Goal: Information Seeking & Learning: Check status

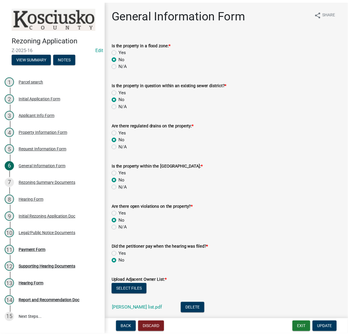
scroll to position [152, 0]
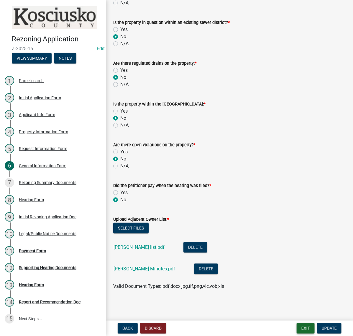
click at [297, 326] on button "Exit" at bounding box center [306, 328] width 18 height 11
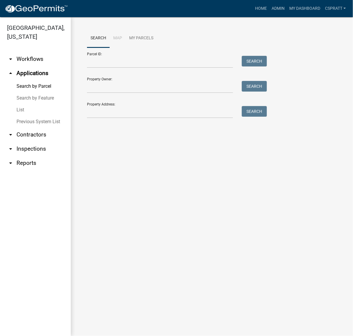
click at [22, 116] on link "List" at bounding box center [35, 110] width 71 height 12
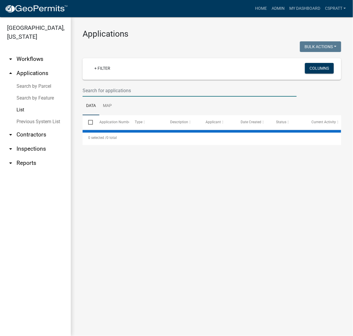
click at [102, 97] on input "text" at bounding box center [190, 90] width 214 height 12
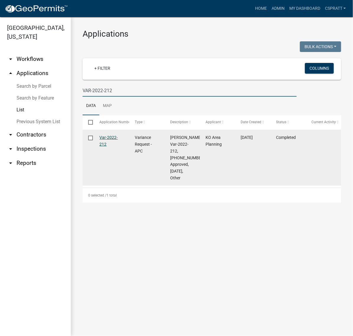
type input "VAR-2022-212"
click at [105, 146] on link "Var-2022-212" at bounding box center [109, 141] width 18 height 12
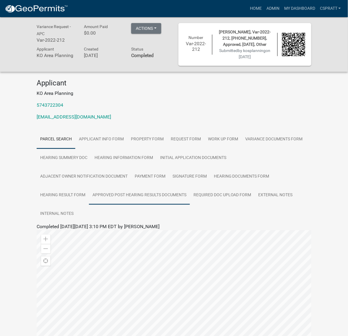
click at [138, 205] on link "Approved Post Hearing Results Documents" at bounding box center [139, 195] width 101 height 19
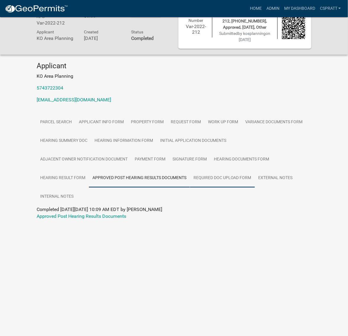
click at [195, 187] on link "Required Doc Upload Form" at bounding box center [222, 178] width 65 height 19
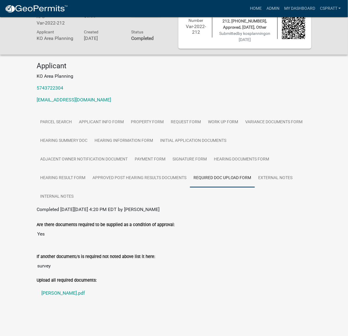
scroll to position [115, 0]
click at [68, 289] on link "[PERSON_NAME].pdf" at bounding box center [174, 293] width 275 height 14
click at [210, 150] on link "Hearing Documents Form" at bounding box center [241, 159] width 63 height 19
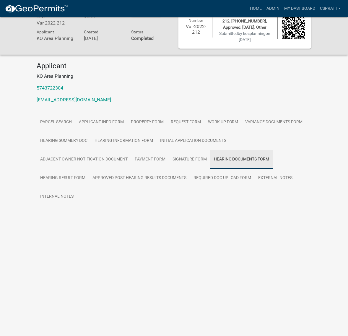
scroll to position [38, 0]
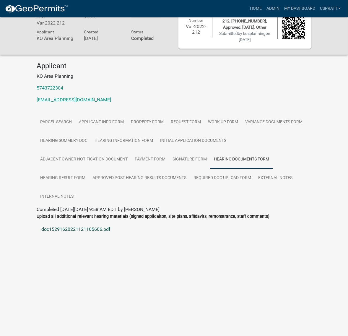
click at [97, 236] on link "doc15291620221121105606.pdf" at bounding box center [174, 229] width 275 height 14
click at [89, 187] on link "Hearing Result Form" at bounding box center [63, 178] width 52 height 19
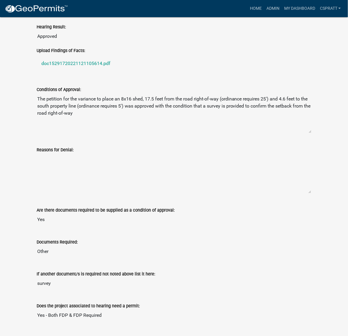
scroll to position [260, 0]
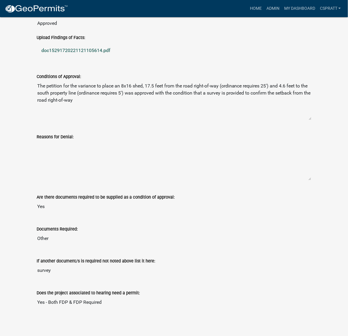
click at [101, 58] on link "doc15291720221121105614.pdf" at bounding box center [174, 50] width 275 height 14
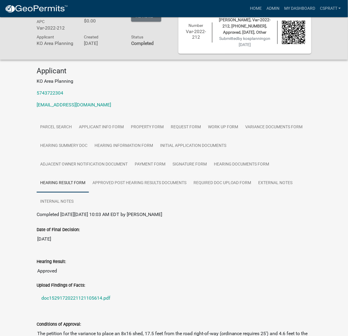
scroll to position [0, 0]
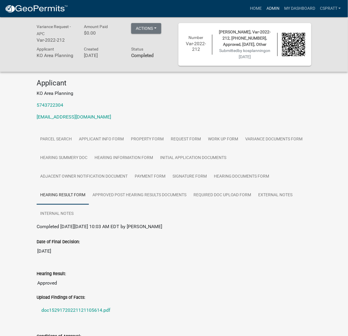
click at [264, 13] on link "Admin" at bounding box center [273, 8] width 18 height 11
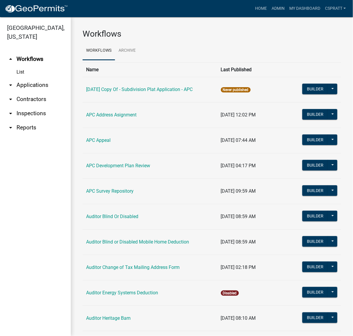
click at [48, 92] on link "arrow_drop_down Applications" at bounding box center [35, 85] width 71 height 14
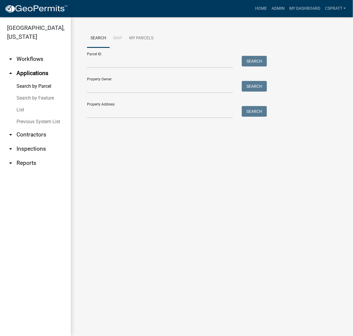
click at [22, 116] on link "List" at bounding box center [35, 110] width 71 height 12
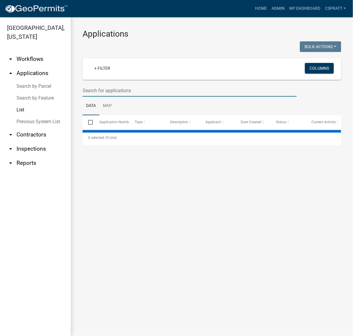
click at [100, 97] on input "text" at bounding box center [190, 90] width 214 height 12
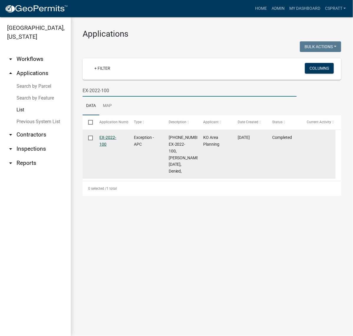
type input "EX-2022-100"
click at [112, 146] on link "EX-2022-100" at bounding box center [108, 141] width 17 height 12
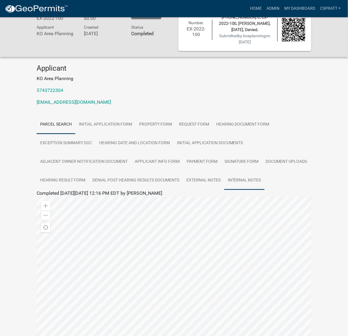
scroll to position [37, 0]
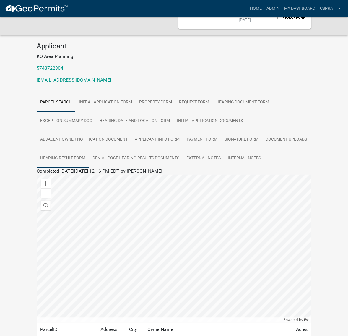
click at [89, 168] on link "Hearing Result Form" at bounding box center [63, 158] width 52 height 19
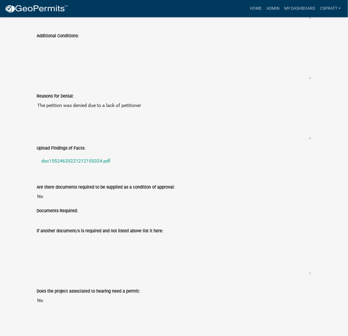
scroll to position [443, 0]
click at [104, 168] on link "doc15524620221212155324.pdf" at bounding box center [174, 161] width 275 height 14
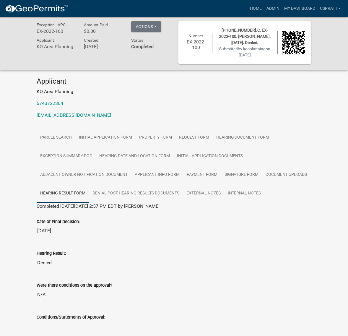
scroll to position [0, 0]
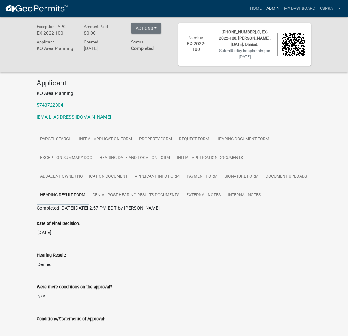
click at [264, 13] on link "Admin" at bounding box center [273, 8] width 18 height 11
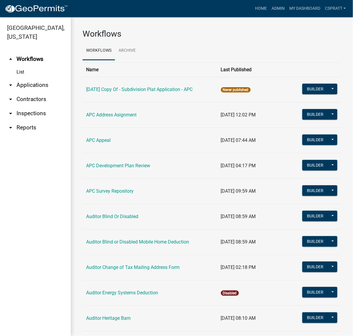
click at [43, 92] on link "arrow_drop_down Applications" at bounding box center [35, 85] width 71 height 14
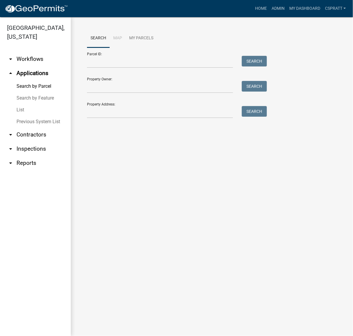
click at [25, 116] on link "List" at bounding box center [35, 110] width 71 height 12
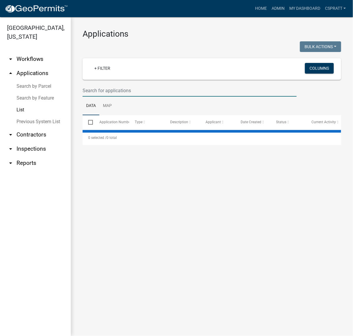
click at [105, 97] on input "text" at bounding box center [190, 90] width 214 height 12
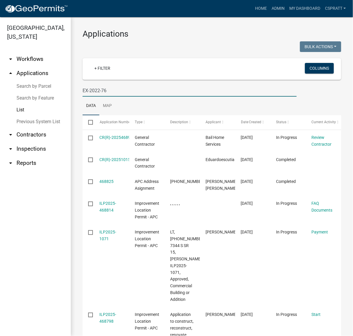
type input "EX-2022-76"
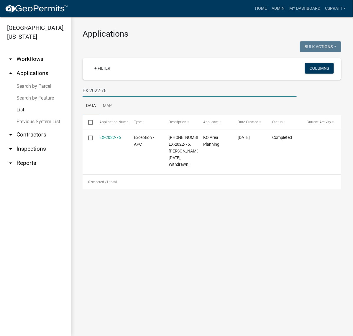
click at [156, 97] on input "EX-2022-76" at bounding box center [190, 90] width 214 height 12
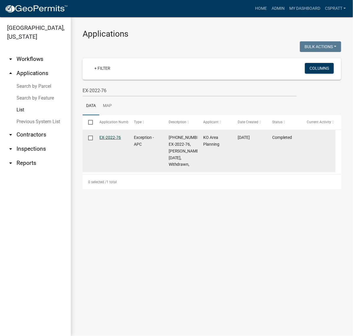
click at [117, 140] on link "EX-2022-76" at bounding box center [111, 137] width 22 height 5
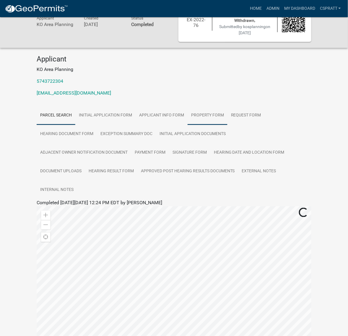
scroll to position [37, 0]
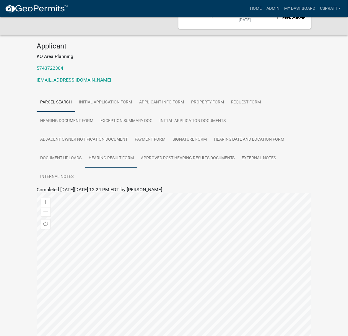
click at [137, 168] on link "Hearing Result Form" at bounding box center [111, 158] width 52 height 19
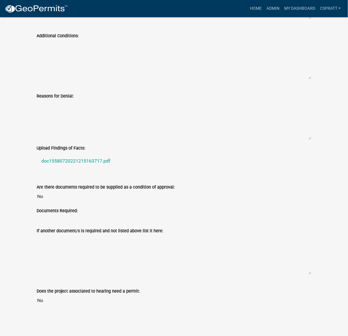
scroll to position [480, 0]
click at [101, 168] on link "doc15580720221215163717.pdf" at bounding box center [174, 161] width 275 height 14
click at [264, 10] on link "Admin" at bounding box center [273, 8] width 18 height 11
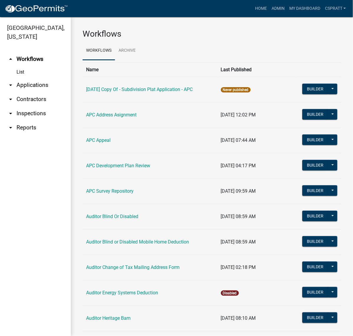
click at [37, 92] on link "arrow_drop_down Applications" at bounding box center [35, 85] width 71 height 14
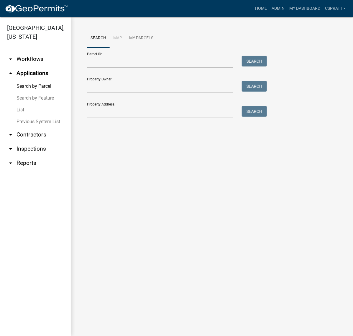
click at [24, 116] on link "List" at bounding box center [35, 110] width 71 height 12
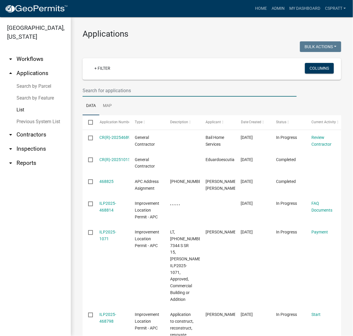
click at [108, 97] on input "text" at bounding box center [190, 90] width 214 height 12
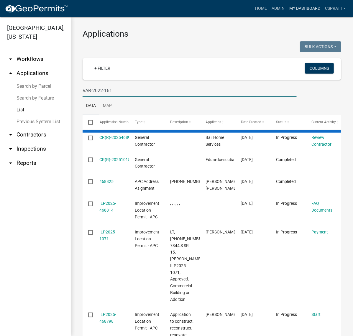
type input "VAR-2022-161"
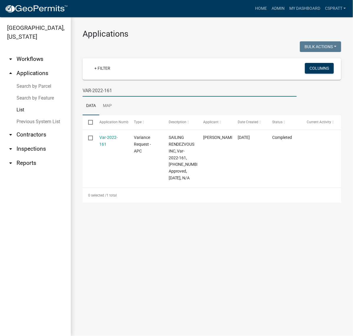
click at [117, 146] on link "Var-2022-161" at bounding box center [109, 141] width 18 height 12
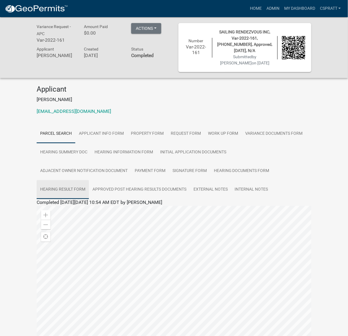
click at [89, 199] on link "Hearing Result Form" at bounding box center [63, 189] width 52 height 19
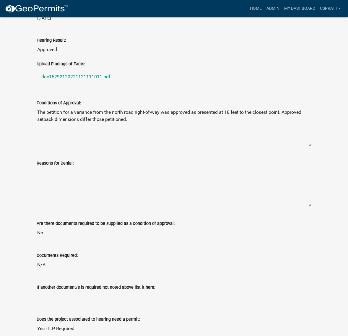
scroll to position [221, 0]
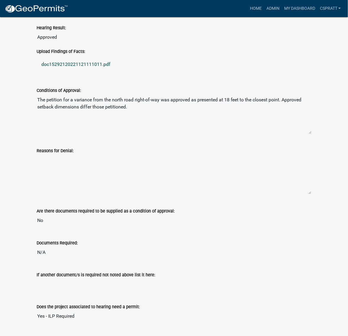
click at [93, 72] on link "doc15292120221121111011.pdf" at bounding box center [174, 65] width 275 height 14
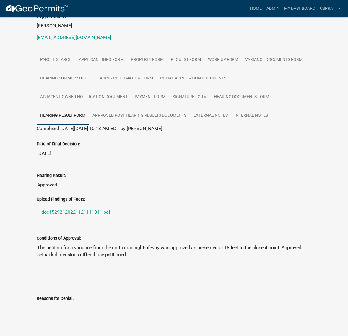
scroll to position [0, 0]
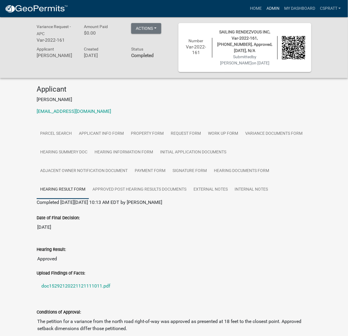
click at [264, 11] on link "Admin" at bounding box center [273, 8] width 18 height 11
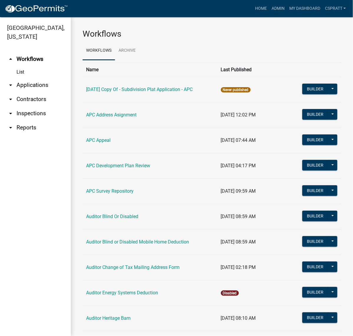
click at [45, 92] on link "arrow_drop_down Applications" at bounding box center [35, 85] width 71 height 14
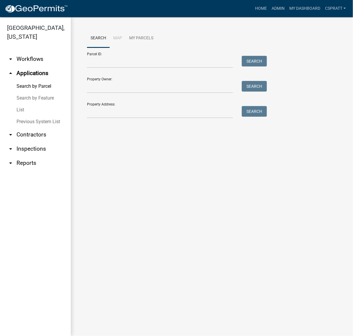
click at [20, 116] on link "List" at bounding box center [35, 110] width 71 height 12
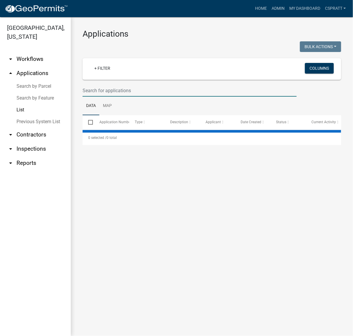
click at [106, 97] on input "text" at bounding box center [190, 90] width 214 height 12
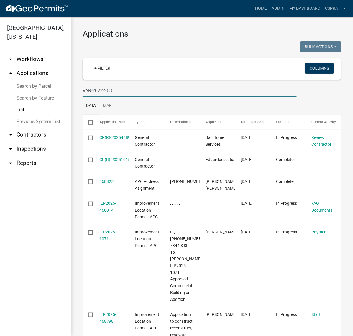
type input "VAR-2022-203"
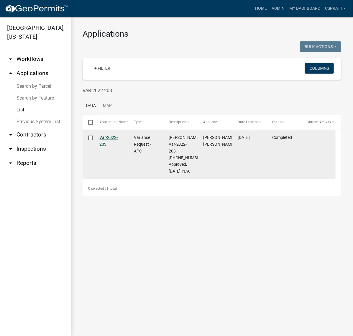
click at [111, 146] on link "Var-2022-203" at bounding box center [109, 141] width 18 height 12
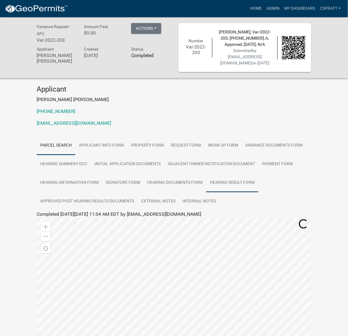
click at [210, 192] on link "Hearing Result Form" at bounding box center [232, 182] width 52 height 19
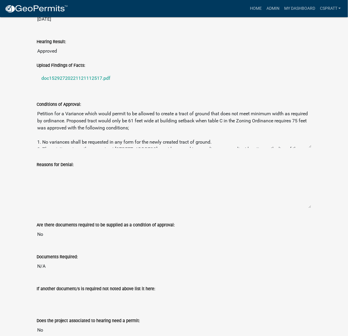
scroll to position [221, 0]
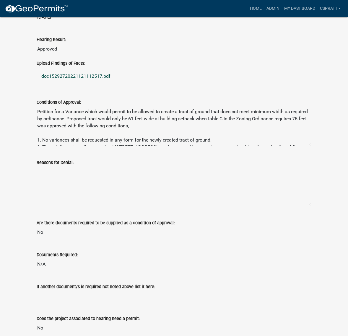
click at [111, 84] on link "doc15292720221121112517.pdf" at bounding box center [174, 76] width 275 height 14
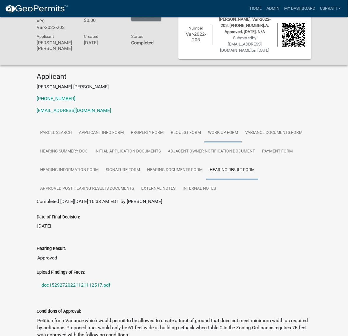
scroll to position [0, 0]
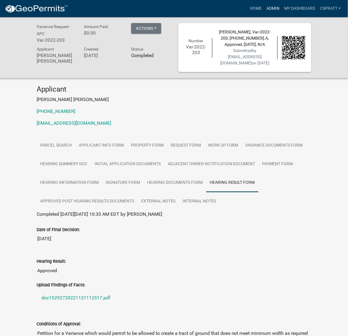
drag, startPoint x: 250, startPoint y: 10, endPoint x: 244, endPoint y: 11, distance: 6.8
click at [264, 10] on link "Admin" at bounding box center [273, 8] width 18 height 11
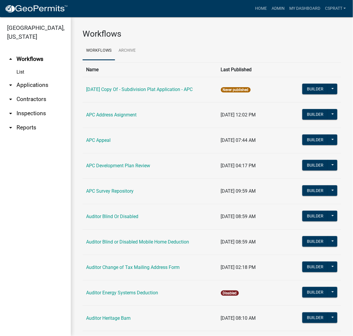
click at [35, 92] on link "arrow_drop_down Applications" at bounding box center [35, 85] width 71 height 14
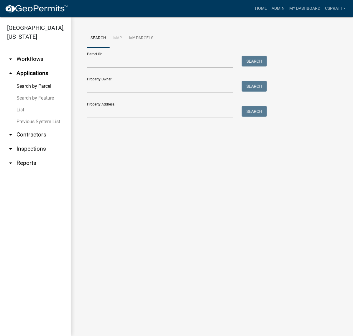
click at [25, 116] on link "List" at bounding box center [35, 110] width 71 height 12
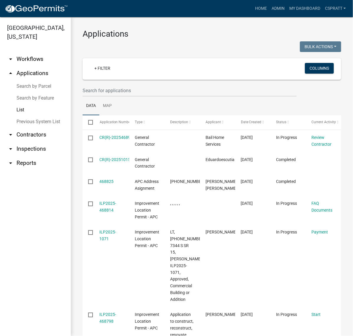
click at [22, 116] on link "List" at bounding box center [35, 110] width 71 height 12
click at [125, 97] on input "text" at bounding box center [190, 90] width 214 height 12
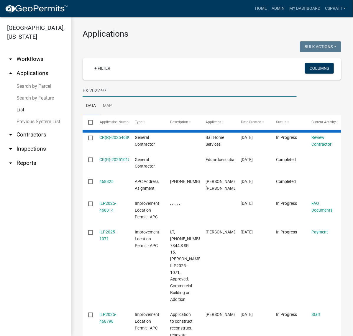
type input "EX-2022-97"
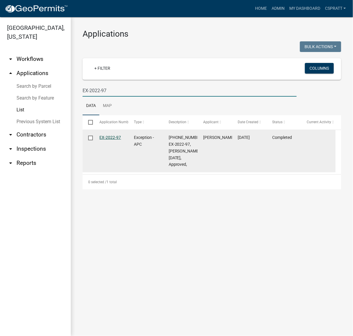
click at [114, 140] on link "EX-2022-97" at bounding box center [111, 137] width 22 height 5
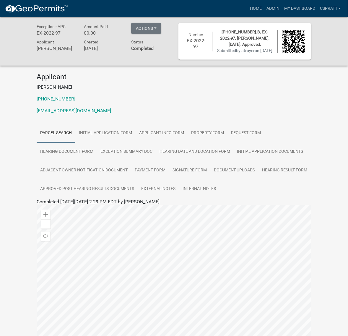
scroll to position [37, 0]
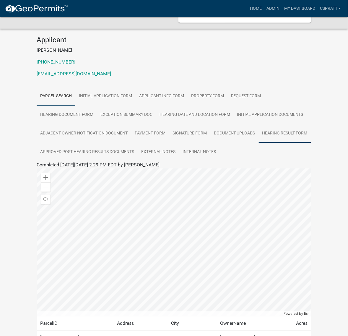
click at [259, 143] on link "Hearing Result Form" at bounding box center [285, 133] width 52 height 19
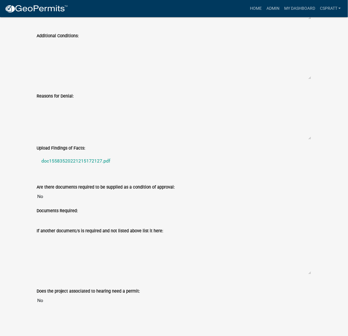
scroll to position [480, 0]
click at [122, 168] on link "doc15583520221215172127.pdf" at bounding box center [174, 161] width 275 height 14
drag, startPoint x: 249, startPoint y: 11, endPoint x: 241, endPoint y: 11, distance: 8.0
click at [264, 11] on link "Admin" at bounding box center [273, 8] width 18 height 11
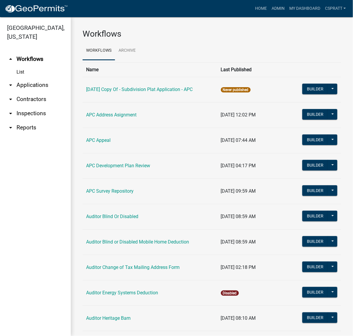
click at [45, 92] on link "arrow_drop_down Applications" at bounding box center [35, 85] width 71 height 14
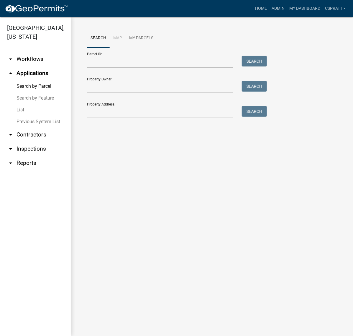
click at [25, 116] on link "List" at bounding box center [35, 110] width 71 height 12
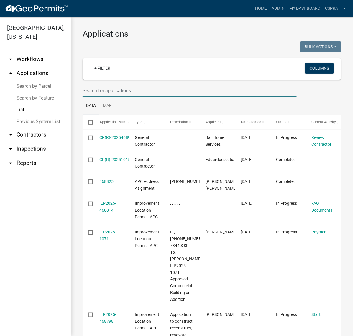
click at [95, 97] on input "text" at bounding box center [190, 90] width 214 height 12
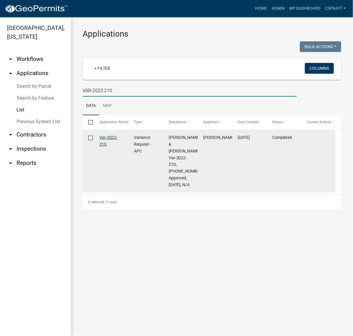
type input "VAR-2022-210"
click at [118, 146] on link "Var-2022-210" at bounding box center [109, 141] width 18 height 12
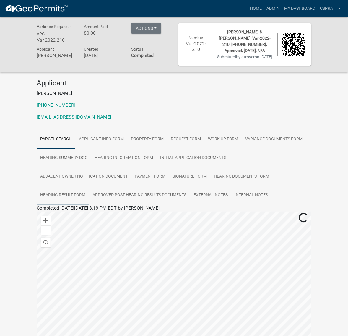
click at [89, 205] on link "Hearing Result Form" at bounding box center [63, 195] width 52 height 19
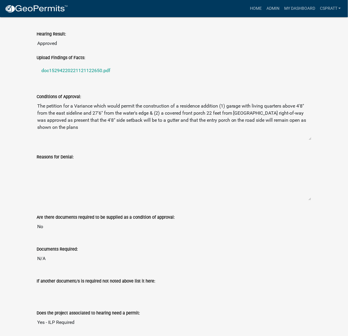
scroll to position [221, 0]
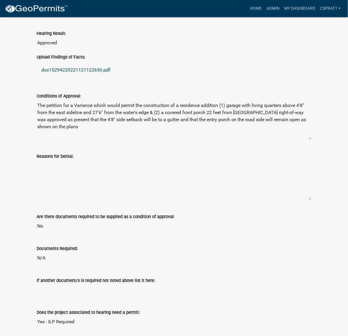
click at [120, 77] on link "doc15294220221121122650.pdf" at bounding box center [174, 70] width 275 height 14
click at [264, 14] on link "Admin" at bounding box center [273, 8] width 18 height 11
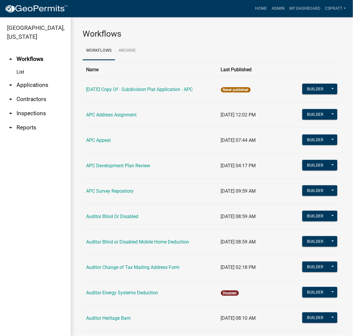
click at [49, 92] on link "arrow_drop_down Applications" at bounding box center [35, 85] width 71 height 14
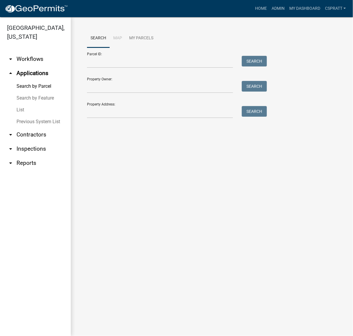
click at [24, 116] on link "List" at bounding box center [35, 110] width 71 height 12
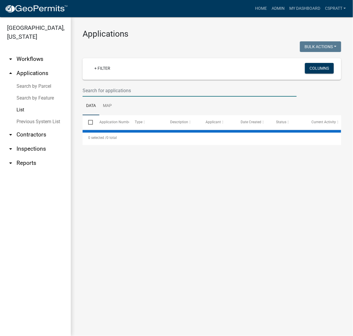
click at [98, 97] on input "text" at bounding box center [190, 90] width 214 height 12
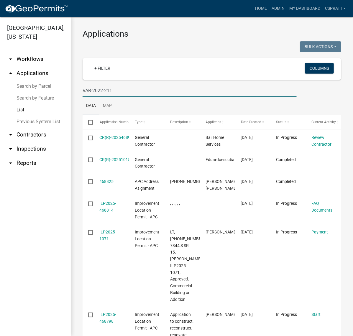
type input "VAR-2022-211"
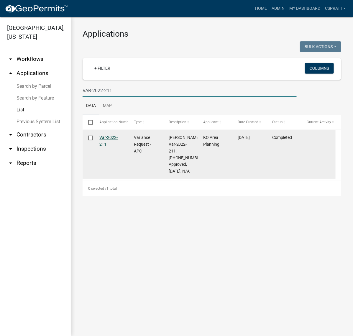
click at [114, 146] on link "Var-2022-211" at bounding box center [109, 141] width 18 height 12
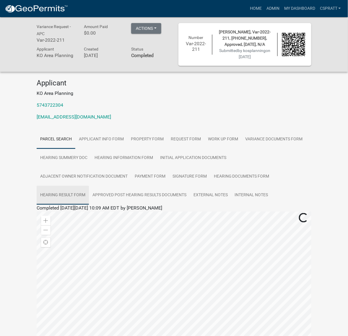
click at [89, 205] on link "Hearing Result Form" at bounding box center [63, 195] width 52 height 19
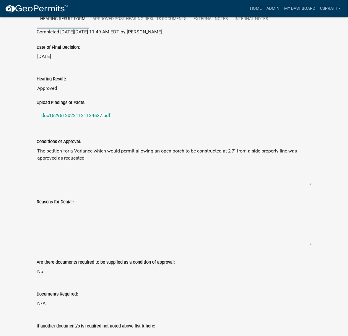
scroll to position [185, 0]
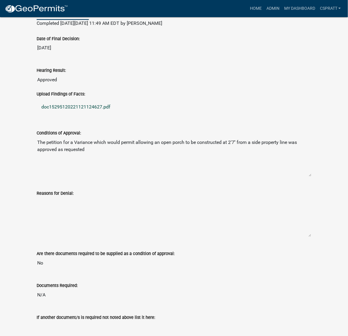
click at [113, 114] on link "doc15295120221121124627.pdf" at bounding box center [174, 107] width 275 height 14
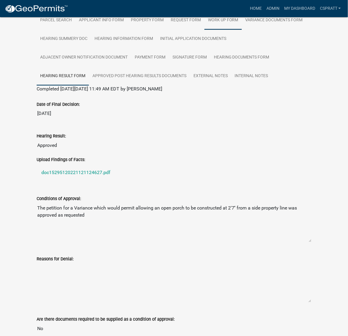
scroll to position [0, 0]
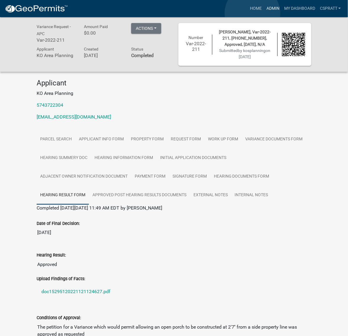
click at [264, 13] on link "Admin" at bounding box center [273, 8] width 18 height 11
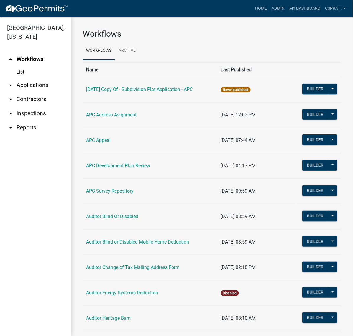
click at [46, 92] on link "arrow_drop_down Applications" at bounding box center [35, 85] width 71 height 14
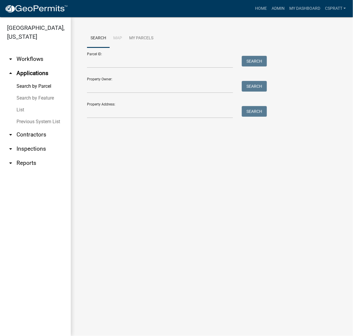
click at [24, 116] on link "List" at bounding box center [35, 110] width 71 height 12
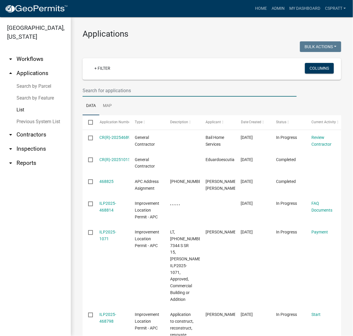
click at [102, 97] on input "text" at bounding box center [190, 90] width 214 height 12
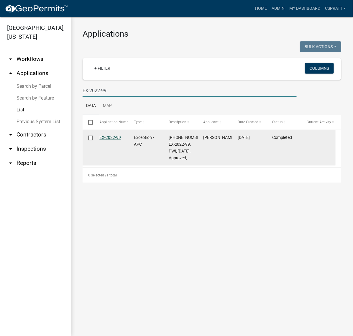
type input "EX-2022-99"
click at [117, 140] on link "EX-2022-99" at bounding box center [111, 137] width 22 height 5
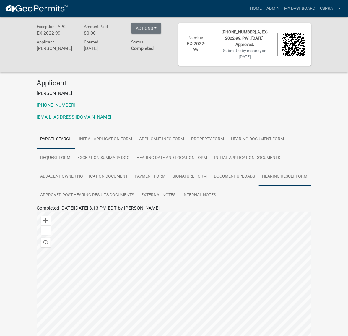
click at [259, 186] on link "Hearing Result Form" at bounding box center [285, 176] width 52 height 19
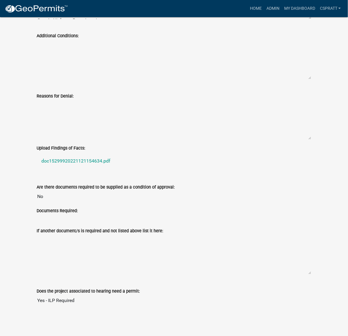
scroll to position [480, 0]
click at [112, 168] on link "doc15299920221121154634.pdf" at bounding box center [174, 161] width 275 height 14
click at [264, 6] on link "Admin" at bounding box center [273, 8] width 18 height 11
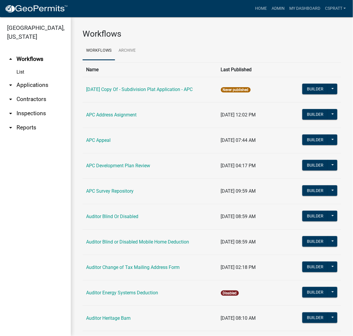
click at [42, 92] on link "arrow_drop_down Applications" at bounding box center [35, 85] width 71 height 14
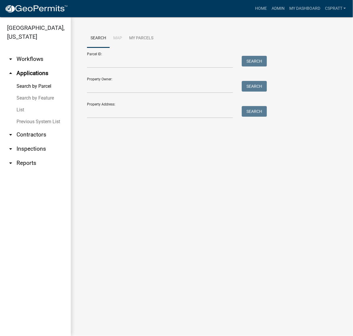
click at [27, 116] on link "List" at bounding box center [35, 110] width 71 height 12
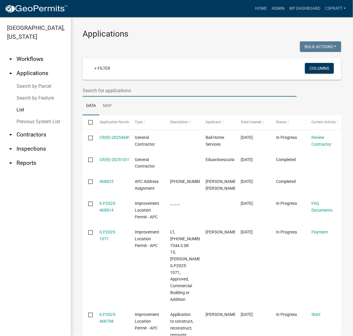
click at [99, 97] on input "text" at bounding box center [190, 90] width 214 height 12
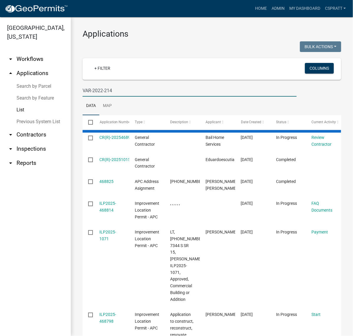
type input "VAR-2022-214"
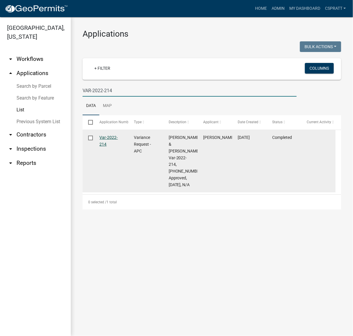
click at [116, 146] on link "Var-2022-214" at bounding box center [109, 141] width 18 height 12
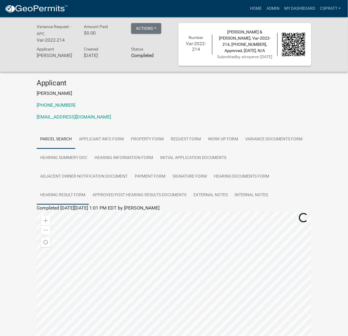
click at [89, 205] on link "Hearing Result Form" at bounding box center [63, 195] width 52 height 19
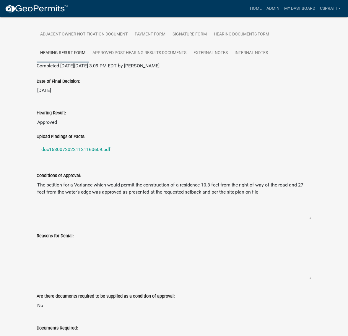
scroll to position [185, 0]
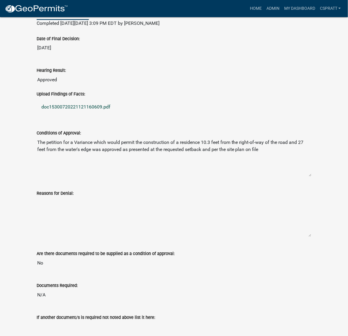
click at [112, 114] on link "doc15300720221121160609.pdf" at bounding box center [174, 107] width 275 height 14
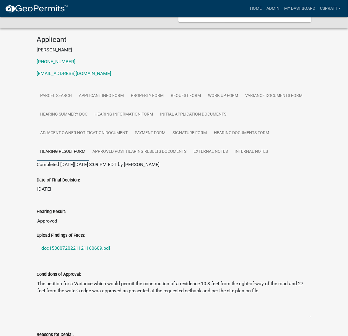
scroll to position [0, 0]
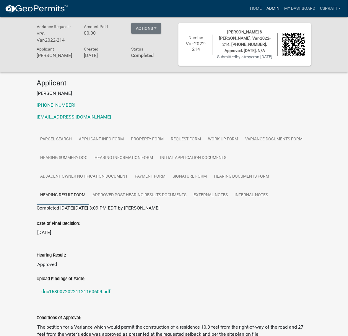
click at [264, 7] on link "Admin" at bounding box center [273, 8] width 18 height 11
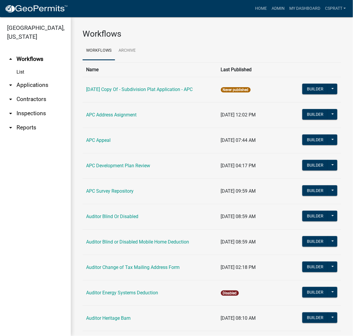
click at [40, 92] on link "arrow_drop_down Applications" at bounding box center [35, 85] width 71 height 14
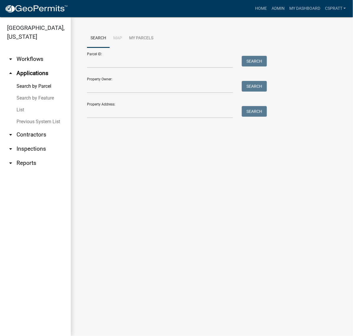
click at [25, 116] on link "List" at bounding box center [35, 110] width 71 height 12
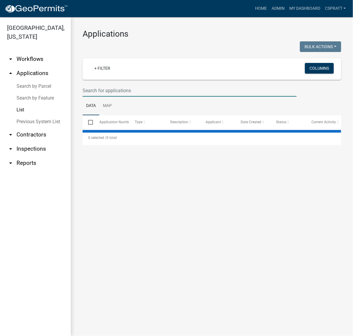
click at [93, 97] on input "text" at bounding box center [190, 90] width 214 height 12
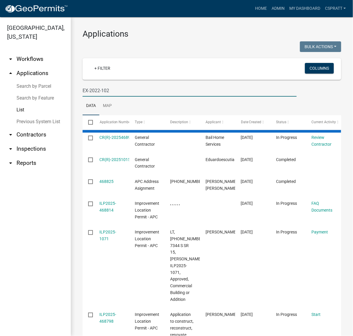
type input "EX-2022-102"
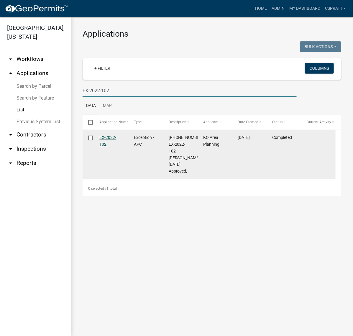
click at [111, 146] on link "EX-2022-102" at bounding box center [108, 141] width 17 height 12
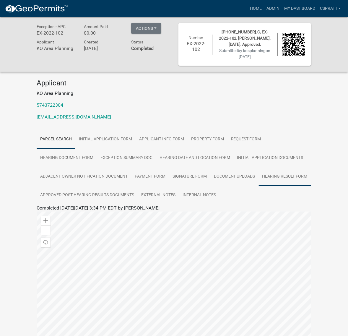
click at [259, 186] on link "Hearing Result Form" at bounding box center [285, 176] width 52 height 19
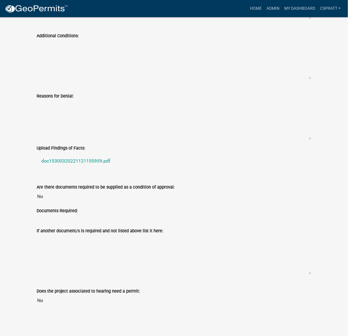
scroll to position [550, 0]
click at [116, 154] on link "doc15300320221121155959.pdf" at bounding box center [174, 161] width 275 height 14
drag, startPoint x: 256, startPoint y: 6, endPoint x: 225, endPoint y: 11, distance: 31.6
click at [264, 6] on link "Admin" at bounding box center [273, 8] width 18 height 11
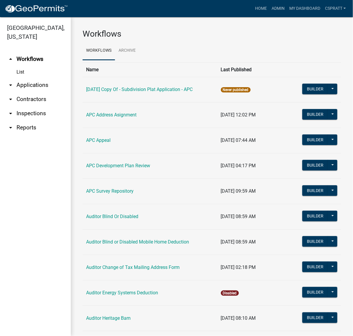
click at [30, 92] on link "arrow_drop_down Applications" at bounding box center [35, 85] width 71 height 14
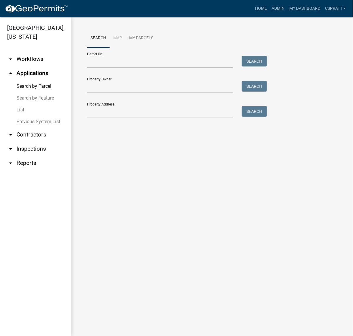
click at [22, 116] on link "List" at bounding box center [35, 110] width 71 height 12
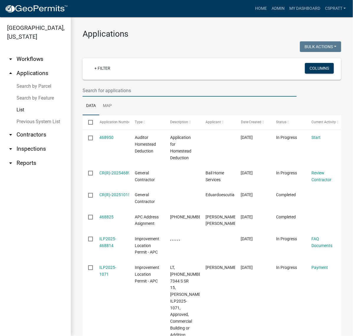
click at [111, 97] on input "text" at bounding box center [190, 90] width 214 height 12
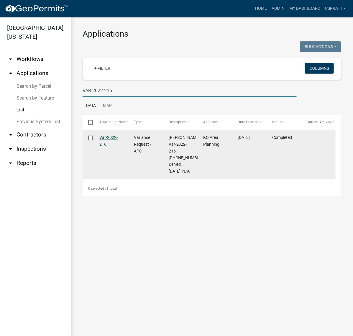
type input "VAR-2022-216"
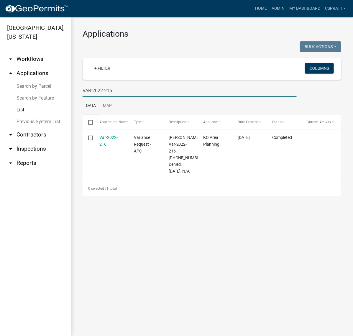
click at [113, 146] on link "Var-2022-216" at bounding box center [109, 141] width 18 height 12
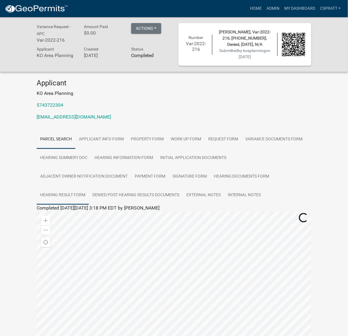
click at [89, 205] on link "Hearing Result Form" at bounding box center [63, 195] width 52 height 19
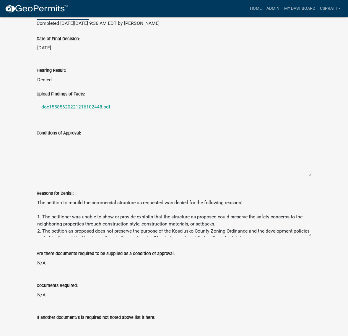
scroll to position [258, 0]
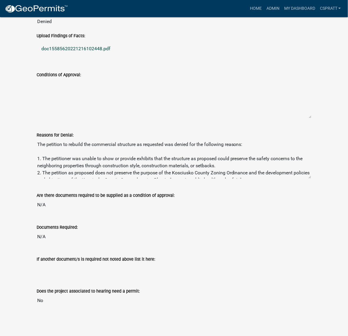
click at [103, 56] on link "doc15585620221216102448.pdf" at bounding box center [174, 49] width 275 height 14
click at [264, 8] on link "Admin" at bounding box center [273, 8] width 18 height 11
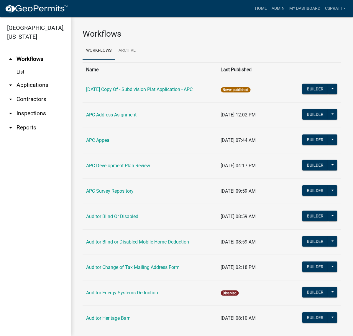
click at [41, 92] on link "arrow_drop_down Applications" at bounding box center [35, 85] width 71 height 14
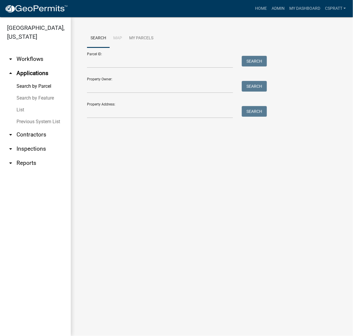
click at [21, 116] on link "List" at bounding box center [35, 110] width 71 height 12
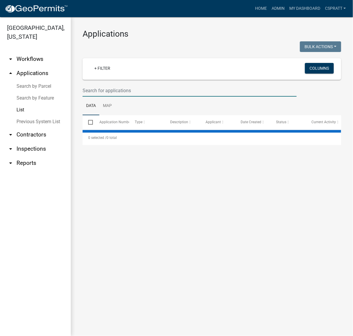
click at [93, 97] on input "text" at bounding box center [190, 90] width 214 height 12
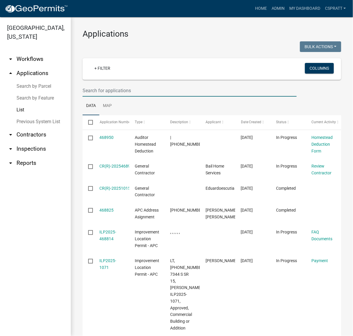
click at [93, 97] on input "text" at bounding box center [190, 90] width 214 height 12
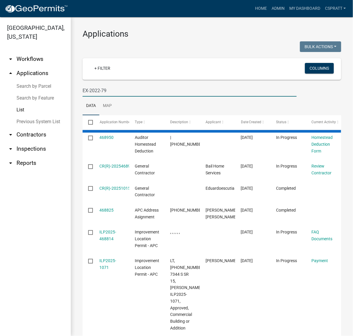
type input "EX-2022-79"
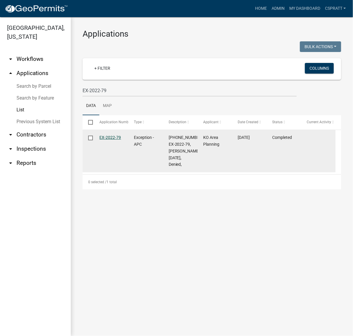
click at [113, 140] on link "EX-2022-79" at bounding box center [111, 137] width 22 height 5
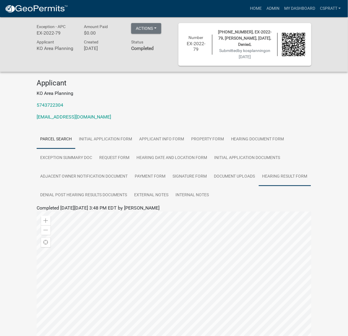
click at [259, 186] on link "Hearing Result Form" at bounding box center [285, 176] width 52 height 19
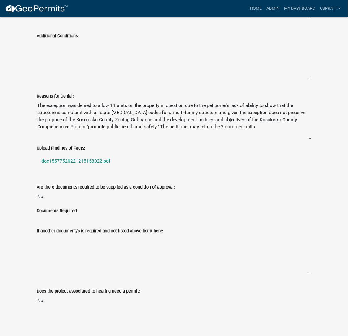
scroll to position [517, 0]
click at [106, 154] on link "doc15577520221215153022.pdf" at bounding box center [174, 161] width 275 height 14
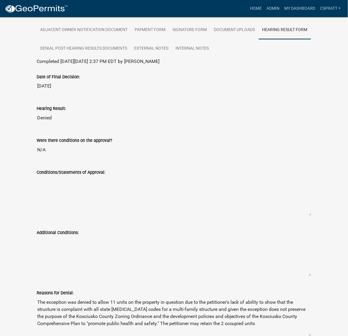
scroll to position [74, 0]
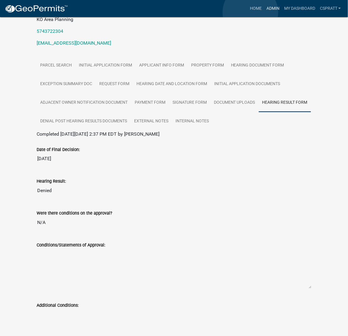
click at [264, 12] on link "Admin" at bounding box center [273, 8] width 18 height 11
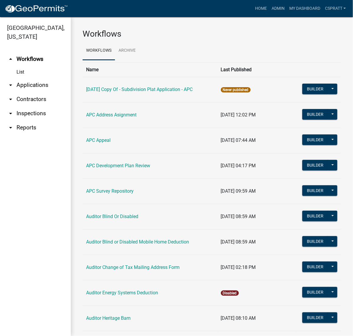
click at [45, 92] on link "arrow_drop_down Applications" at bounding box center [35, 85] width 71 height 14
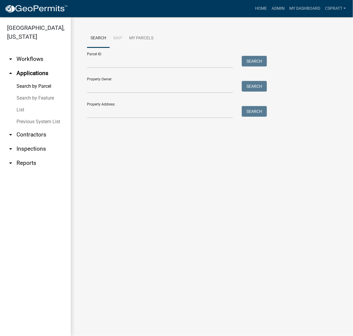
click at [22, 116] on link "List" at bounding box center [35, 110] width 71 height 12
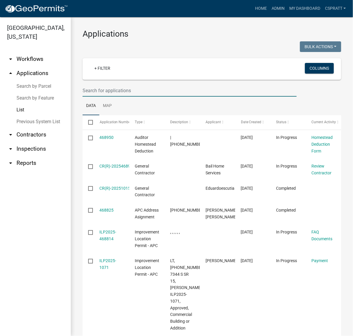
click at [106, 97] on input "text" at bounding box center [190, 90] width 214 height 12
type input "VAR-2022-175"
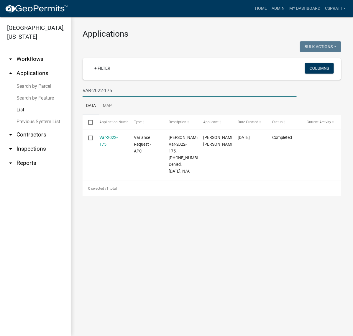
click at [113, 146] on link "Var-2022-175" at bounding box center [109, 141] width 18 height 12
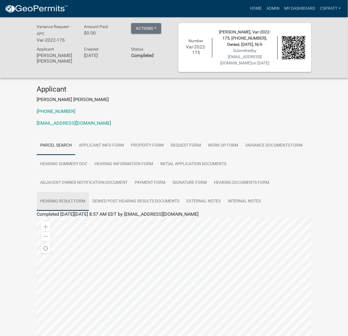
click at [89, 211] on link "Hearing Result Form" at bounding box center [63, 201] width 52 height 19
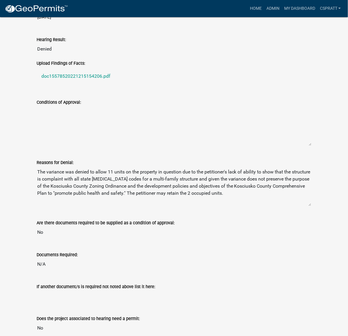
scroll to position [258, 0]
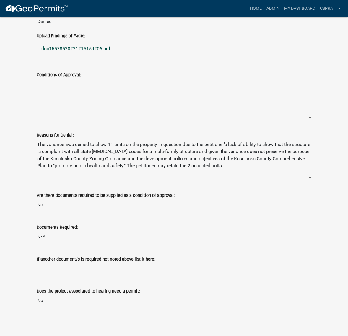
click at [108, 56] on link "doc15578520221215154206.pdf" at bounding box center [174, 49] width 275 height 14
click at [264, 11] on link "Admin" at bounding box center [273, 8] width 18 height 11
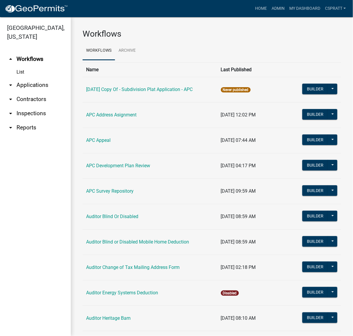
click at [26, 92] on link "arrow_drop_down Applications" at bounding box center [35, 85] width 71 height 14
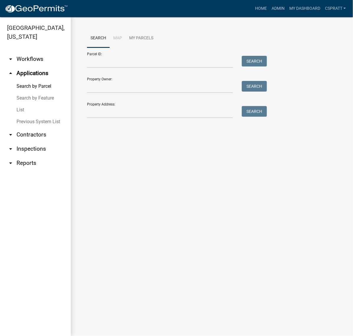
click at [22, 116] on link "List" at bounding box center [35, 110] width 71 height 12
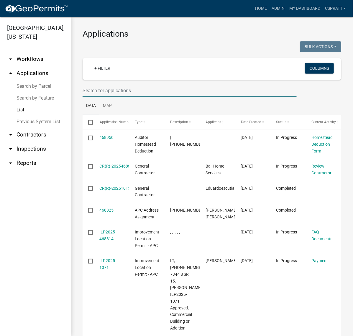
click at [105, 97] on input "text" at bounding box center [190, 90] width 214 height 12
type input "EX-2022-81"
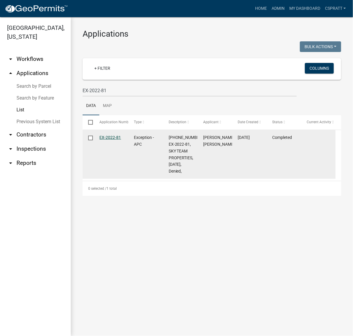
click at [113, 140] on link "EX-2022-81" at bounding box center [111, 137] width 22 height 5
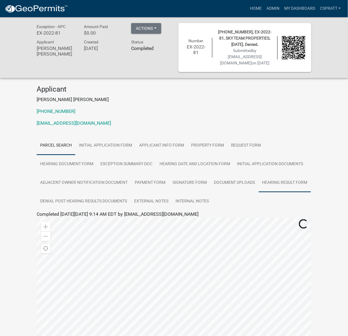
click at [259, 192] on link "Hearing Result Form" at bounding box center [285, 182] width 52 height 19
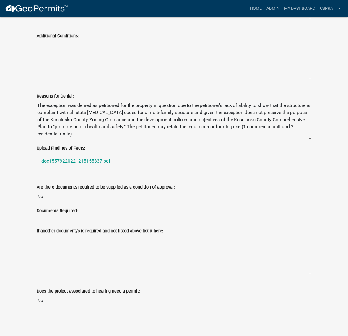
scroll to position [554, 0]
click at [106, 154] on link "doc15579220221215155337.pdf" at bounding box center [174, 161] width 275 height 14
click at [264, 11] on link "Admin" at bounding box center [273, 8] width 18 height 11
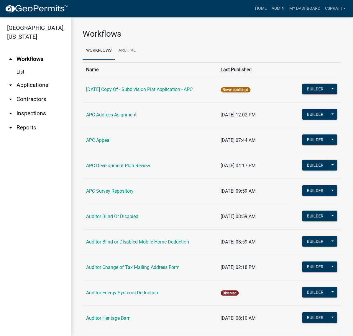
click at [32, 92] on link "arrow_drop_down Applications" at bounding box center [35, 85] width 71 height 14
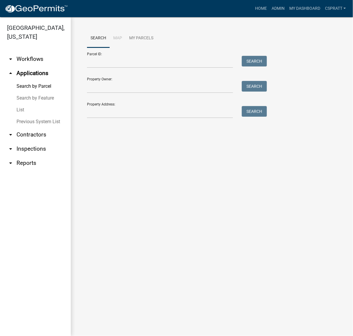
click at [22, 116] on link "List" at bounding box center [35, 110] width 71 height 12
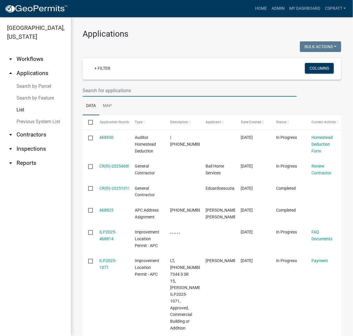
click at [102, 97] on input "text" at bounding box center [190, 90] width 214 height 12
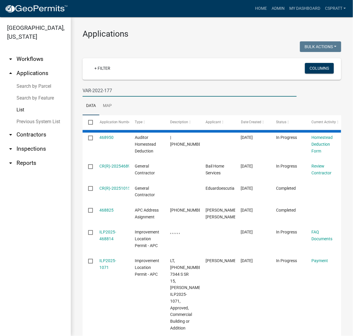
type input "VAR-2022-177"
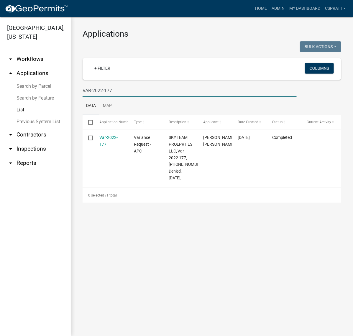
click at [112, 146] on link "Var-2022-177" at bounding box center [109, 141] width 18 height 12
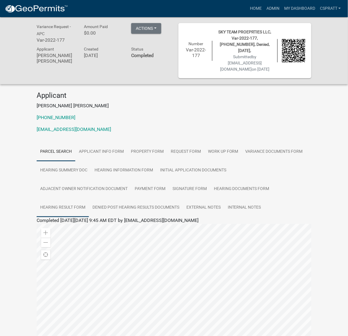
click at [89, 217] on link "Hearing Result Form" at bounding box center [63, 207] width 52 height 19
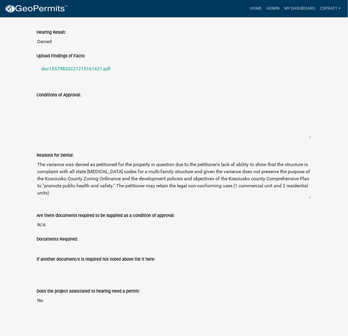
scroll to position [258, 0]
click at [109, 76] on link "doc15579820221215161421.pdf" at bounding box center [174, 69] width 275 height 14
click at [264, 10] on link "Admin" at bounding box center [273, 8] width 18 height 11
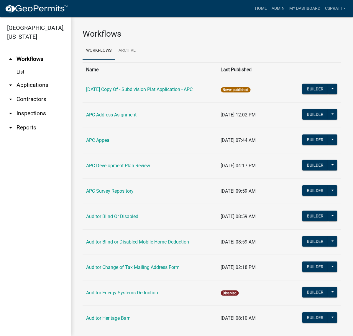
click at [34, 92] on link "arrow_drop_down Applications" at bounding box center [35, 85] width 71 height 14
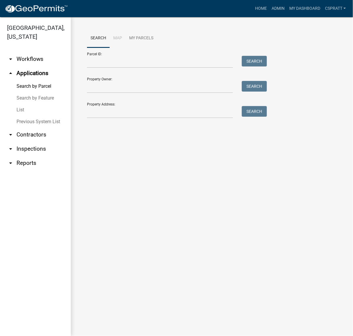
click at [24, 116] on link "List" at bounding box center [35, 110] width 71 height 12
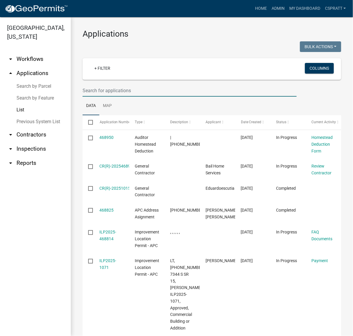
click at [98, 97] on input "text" at bounding box center [190, 90] width 214 height 12
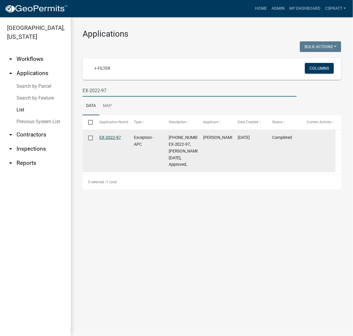
type input "EX-2022-97"
click at [106, 140] on link "EX-2022-97" at bounding box center [111, 137] width 22 height 5
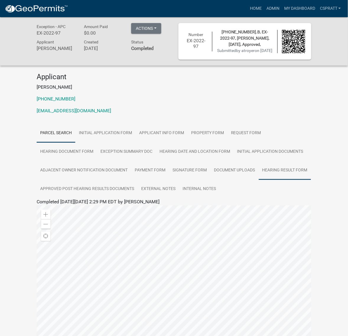
click at [259, 180] on link "Hearing Result Form" at bounding box center [285, 170] width 52 height 19
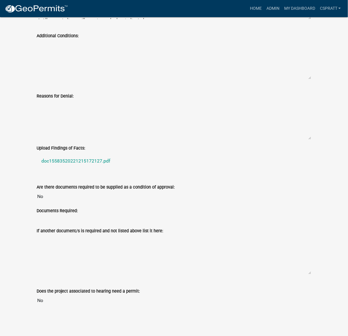
scroll to position [480, 0]
click at [115, 168] on link "doc15583520221215172127.pdf" at bounding box center [174, 161] width 275 height 14
drag, startPoint x: 254, startPoint y: 11, endPoint x: 226, endPoint y: 19, distance: 29.3
click at [264, 11] on link "Admin" at bounding box center [273, 8] width 18 height 11
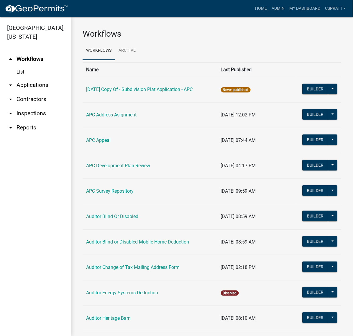
click at [36, 92] on link "arrow_drop_down Applications" at bounding box center [35, 85] width 71 height 14
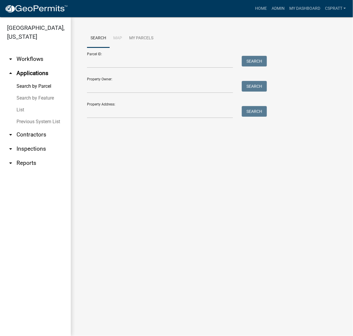
click at [29, 116] on link "List" at bounding box center [35, 110] width 71 height 12
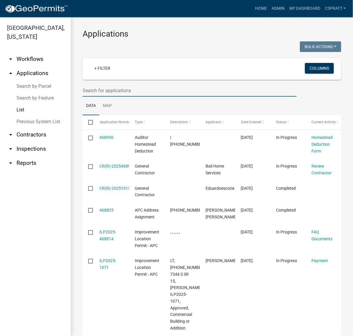
click at [111, 97] on input "text" at bounding box center [190, 90] width 214 height 12
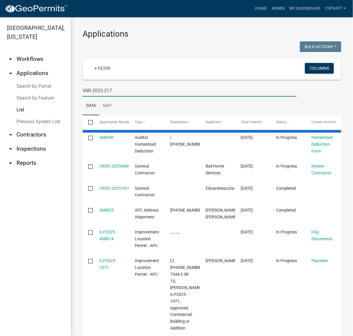
type input "VAR-2022-217"
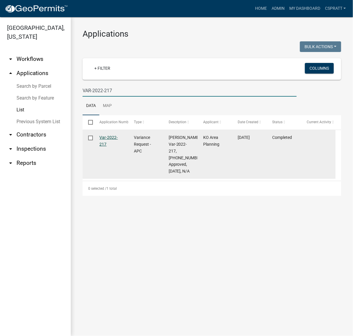
click at [114, 146] on link "Var-2022-217" at bounding box center [109, 141] width 18 height 12
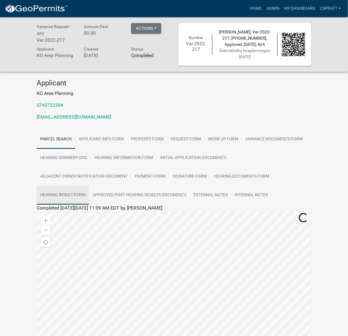
click at [89, 205] on link "Hearing Result Form" at bounding box center [63, 195] width 52 height 19
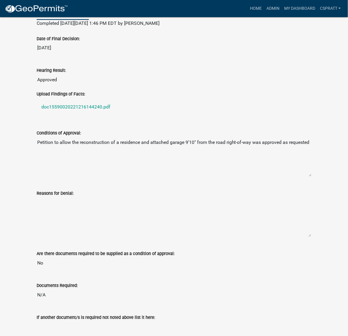
scroll to position [258, 0]
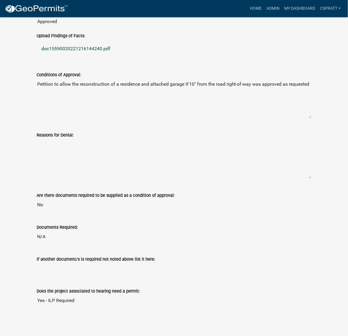
click at [120, 56] on link "doc15590020221216144240.pdf" at bounding box center [174, 49] width 275 height 14
click at [264, 11] on link "Admin" at bounding box center [273, 8] width 18 height 11
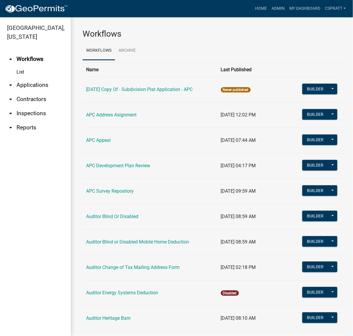
click at [45, 92] on link "arrow_drop_down Applications" at bounding box center [35, 85] width 71 height 14
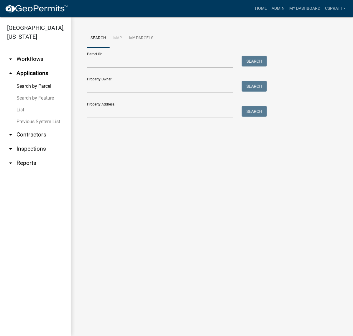
click at [18, 116] on link "List" at bounding box center [35, 110] width 71 height 12
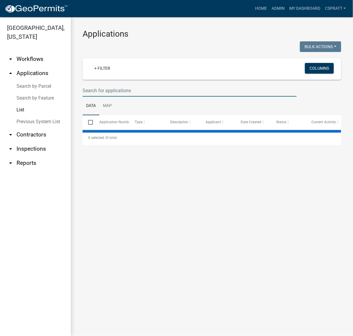
click at [95, 97] on input "text" at bounding box center [190, 90] width 214 height 12
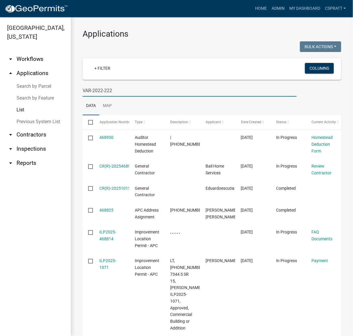
type input "VAR-2022-222"
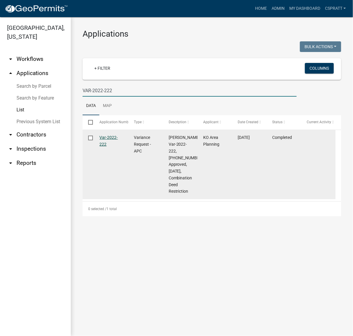
click at [118, 146] on link "Var-2022-222" at bounding box center [109, 141] width 18 height 12
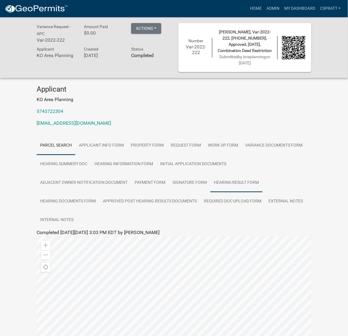
click at [210, 192] on link "Hearing Result Form" at bounding box center [236, 182] width 52 height 19
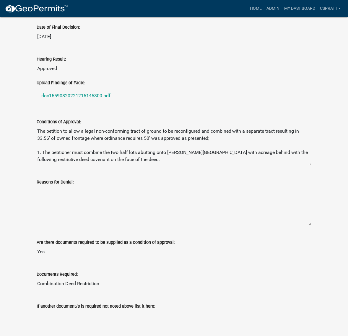
scroll to position [221, 0]
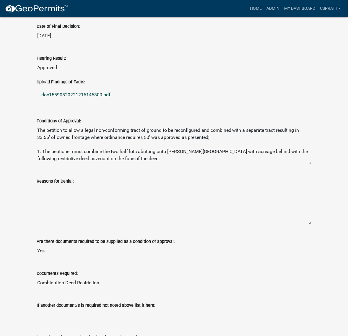
click at [116, 102] on link "doc15590820221216145300.pdf" at bounding box center [174, 95] width 275 height 14
click at [264, 5] on link "Admin" at bounding box center [273, 8] width 18 height 11
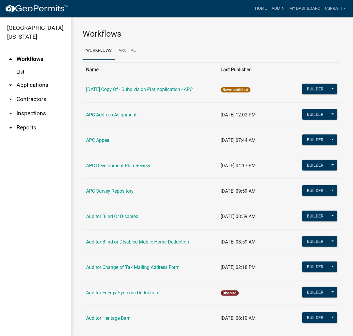
click at [43, 92] on link "arrow_drop_down Applications" at bounding box center [35, 85] width 71 height 14
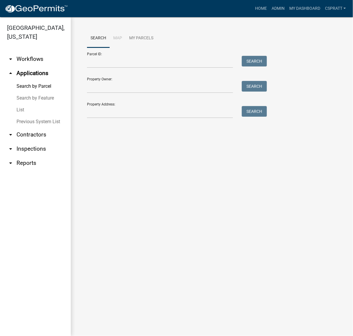
click at [23, 116] on link "List" at bounding box center [35, 110] width 71 height 12
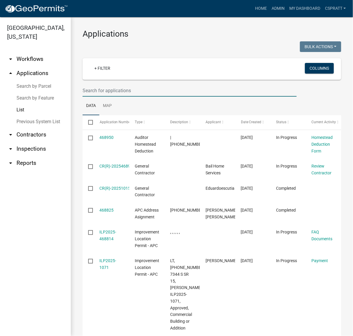
click at [112, 97] on input "text" at bounding box center [190, 90] width 214 height 12
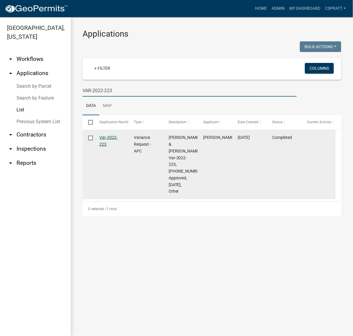
type input "VAR-2022-223"
click at [117, 146] on link "Var-2022-223" at bounding box center [109, 141] width 18 height 12
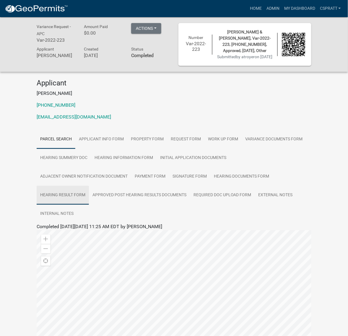
click at [89, 205] on link "Hearing Result Form" at bounding box center [63, 195] width 52 height 19
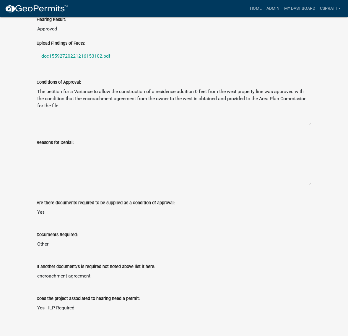
scroll to position [258, 0]
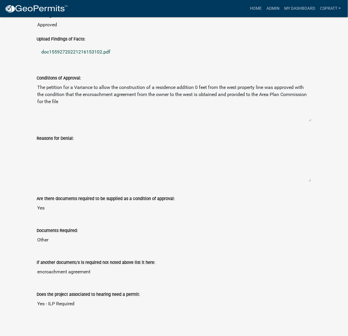
click at [99, 59] on link "doc15592720221216153102.pdf" at bounding box center [174, 52] width 275 height 14
click at [264, 8] on link "Admin" at bounding box center [273, 8] width 18 height 11
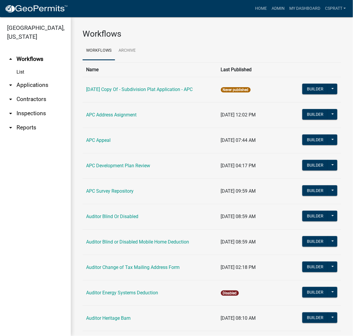
click at [32, 92] on link "arrow_drop_down Applications" at bounding box center [35, 85] width 71 height 14
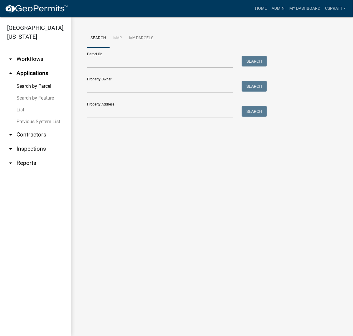
click at [27, 116] on link "List" at bounding box center [35, 110] width 71 height 12
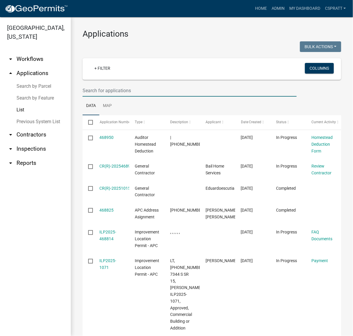
click at [96, 97] on input "text" at bounding box center [190, 90] width 214 height 12
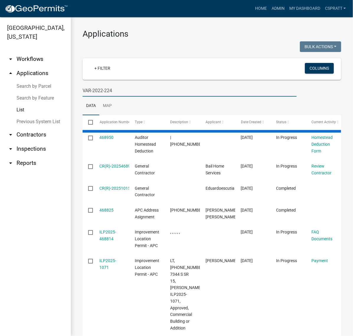
type input "VAR-2022-224"
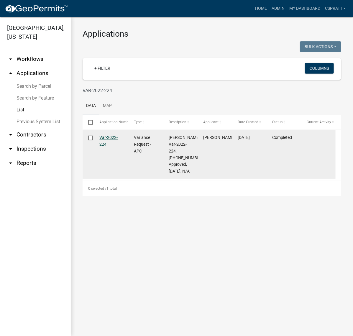
click at [112, 146] on link "Var-2022-224" at bounding box center [109, 141] width 18 height 12
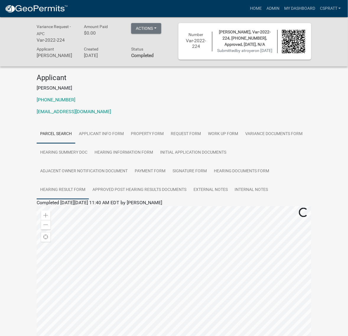
click at [89, 199] on link "Hearing Result Form" at bounding box center [63, 189] width 52 height 19
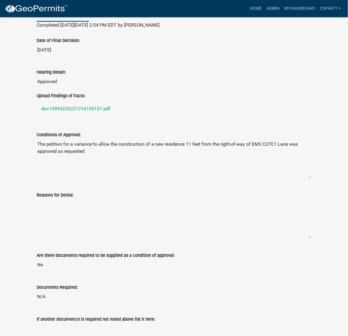
scroll to position [221, 0]
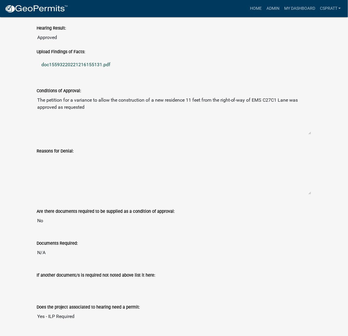
click at [120, 72] on link "doc15593220221216155131.pdf" at bounding box center [174, 65] width 275 height 14
drag, startPoint x: 252, startPoint y: 11, endPoint x: 244, endPoint y: 15, distance: 8.8
click at [264, 11] on link "Admin" at bounding box center [273, 8] width 18 height 11
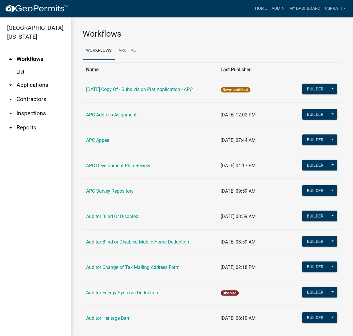
click at [38, 92] on link "arrow_drop_down Applications" at bounding box center [35, 85] width 71 height 14
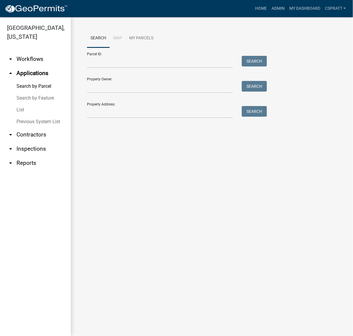
click at [26, 116] on link "List" at bounding box center [35, 110] width 71 height 12
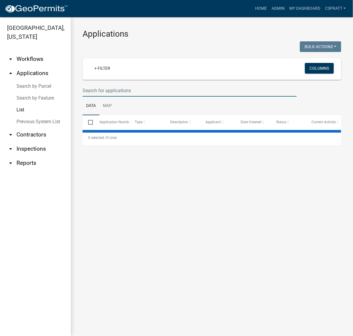
click at [105, 97] on input "text" at bounding box center [190, 90] width 214 height 12
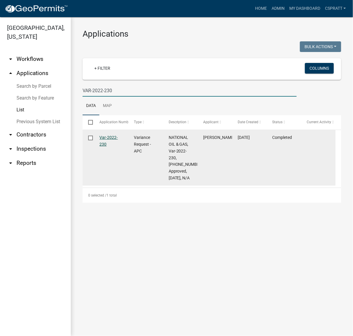
type input "VAR-2022-230"
click at [110, 146] on link "Var-2022-230" at bounding box center [109, 141] width 18 height 12
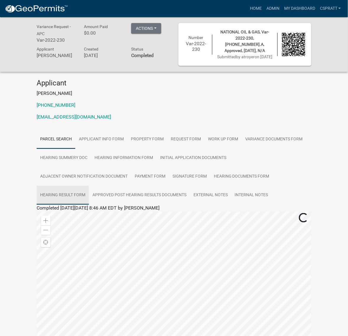
click at [89, 205] on link "Hearing Result Form" at bounding box center [63, 195] width 52 height 19
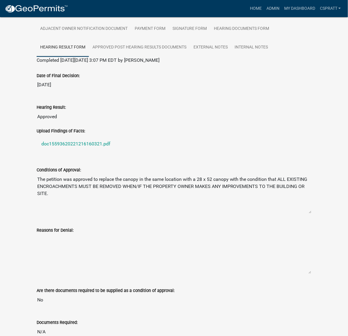
scroll to position [185, 0]
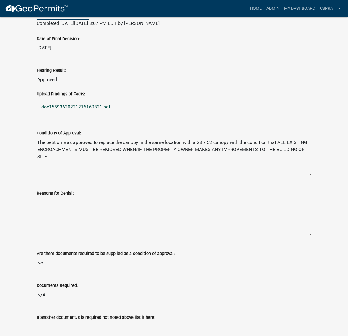
click at [110, 114] on link "doc15593620221216160321.pdf" at bounding box center [174, 107] width 275 height 14
drag, startPoint x: 251, startPoint y: 11, endPoint x: 240, endPoint y: 11, distance: 11.2
click at [264, 11] on link "Admin" at bounding box center [273, 8] width 18 height 11
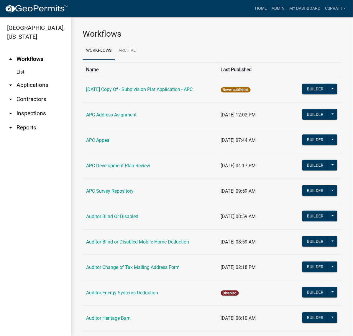
click at [34, 92] on link "arrow_drop_down Applications" at bounding box center [35, 85] width 71 height 14
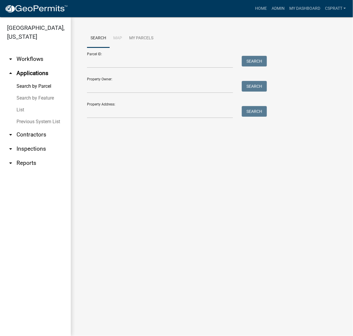
click at [22, 116] on link "List" at bounding box center [35, 110] width 71 height 12
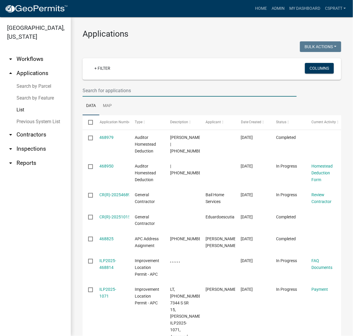
click at [110, 97] on input "text" at bounding box center [190, 90] width 214 height 12
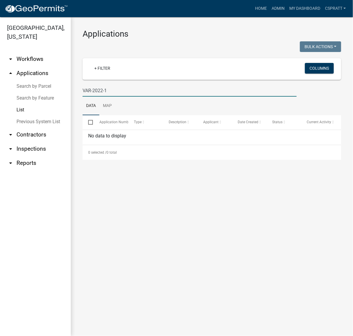
type input "VAR-2022-1"
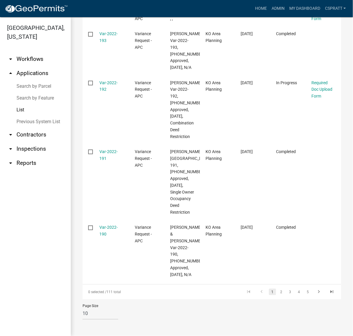
scroll to position [533, 0]
click at [305, 288] on link "5" at bounding box center [308, 291] width 7 height 6
click at [305, 290] on link "7" at bounding box center [308, 291] width 7 height 6
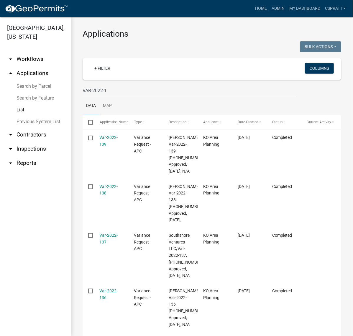
click at [39, 92] on link "Search by Parcel" at bounding box center [35, 86] width 71 height 12
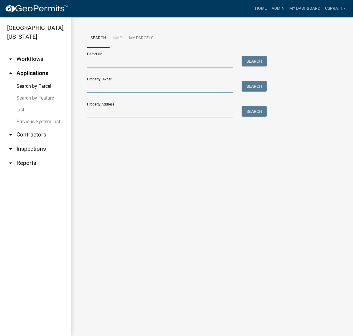
click at [105, 93] on input "Property Owner:" at bounding box center [160, 87] width 146 height 12
click at [100, 118] on input "Property Address:" at bounding box center [160, 112] width 146 height 12
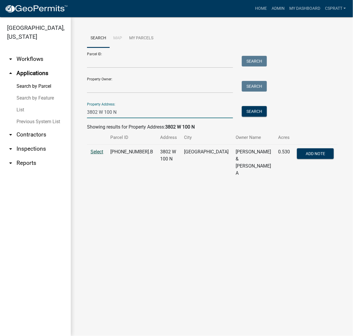
type input "3802 W 100 N"
click at [103, 154] on span "Select" at bounding box center [97, 152] width 13 height 6
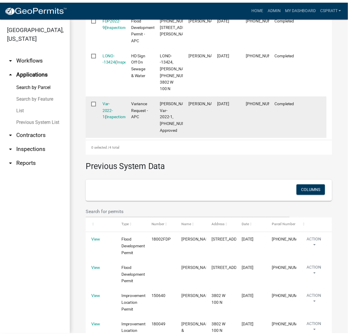
scroll to position [332, 0]
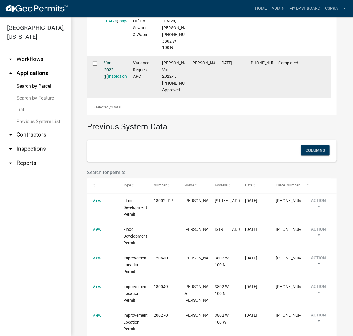
click at [115, 79] on link "Var-2022-1" at bounding box center [109, 70] width 11 height 18
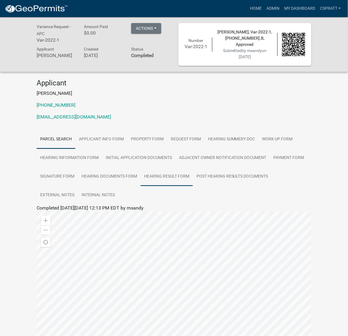
click at [193, 186] on link "Hearing Result Form" at bounding box center [167, 176] width 52 height 19
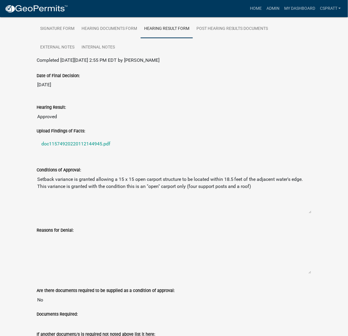
scroll to position [221, 0]
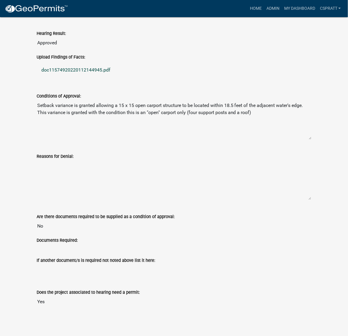
click at [123, 77] on link "doc11574920220112144945.pdf" at bounding box center [174, 70] width 275 height 14
click at [264, 10] on link "Admin" at bounding box center [273, 8] width 18 height 11
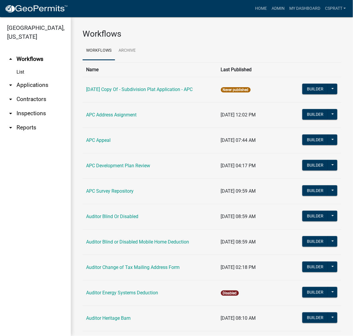
click at [26, 92] on link "arrow_drop_down Applications" at bounding box center [35, 85] width 71 height 14
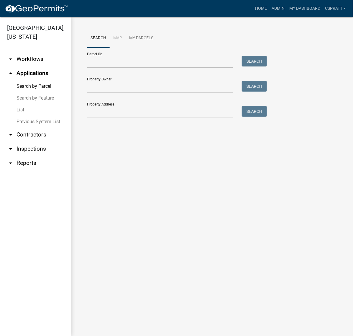
click at [21, 116] on link "List" at bounding box center [35, 110] width 71 height 12
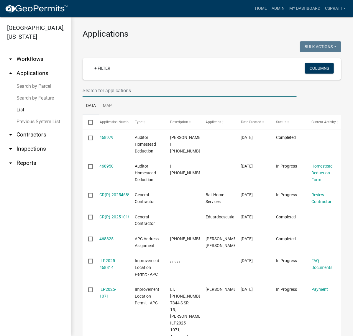
click at [110, 97] on input "text" at bounding box center [190, 90] width 214 height 12
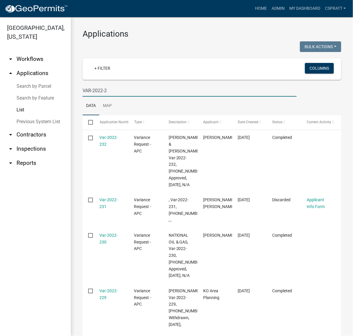
click at [153, 97] on input "VAR-2022-2" at bounding box center [190, 90] width 214 height 12
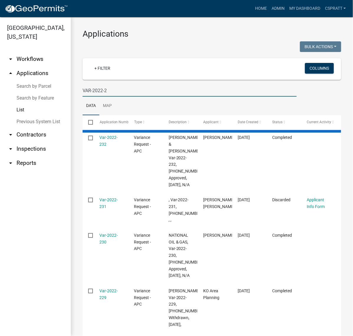
type input "VAR-2022-2"
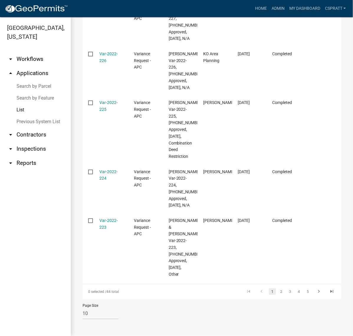
scroll to position [506, 0]
click at [305, 288] on link "5" at bounding box center [308, 291] width 7 height 6
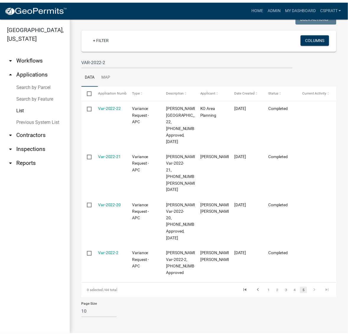
scroll to position [107, 0]
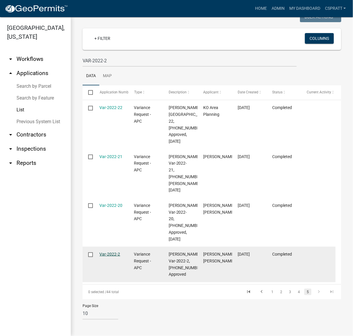
click at [117, 252] on link "Var-2022-2" at bounding box center [110, 254] width 21 height 5
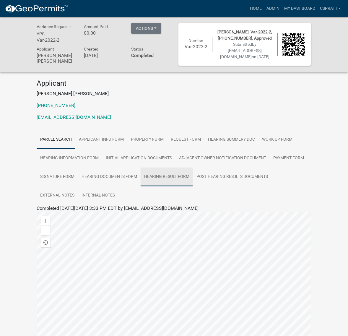
click at [193, 186] on link "Hearing Result Form" at bounding box center [167, 176] width 52 height 19
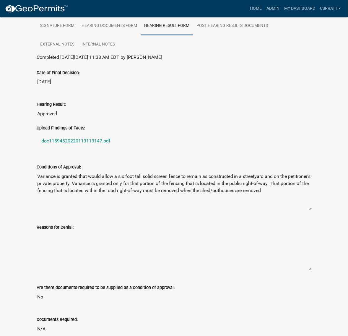
scroll to position [221, 0]
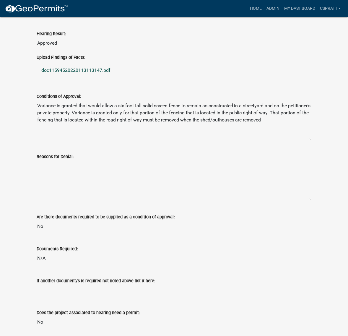
click at [111, 78] on link "doc11594520220113113147.pdf" at bounding box center [174, 70] width 275 height 14
click at [264, 11] on link "Admin" at bounding box center [273, 8] width 18 height 11
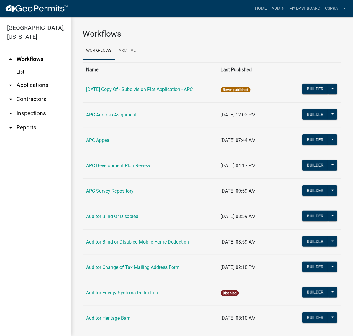
click at [29, 92] on link "arrow_drop_down Applications" at bounding box center [35, 85] width 71 height 14
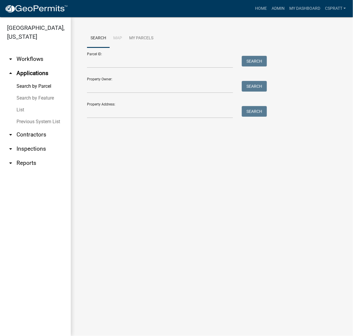
click at [25, 116] on link "List" at bounding box center [35, 110] width 71 height 12
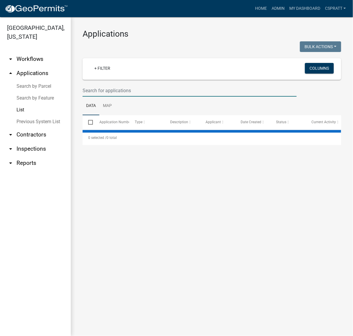
click at [99, 97] on input "text" at bounding box center [190, 90] width 214 height 12
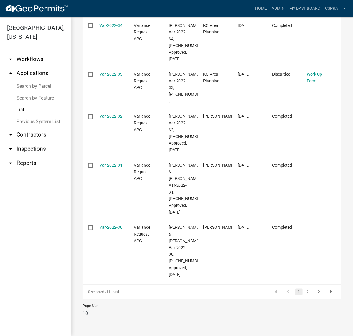
scroll to position [453, 0]
type input "VAR-2022-3"
click at [305, 288] on link "2" at bounding box center [308, 291] width 7 height 6
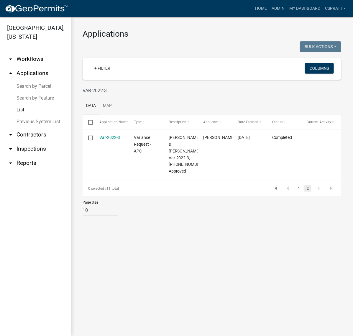
click at [109, 140] on link "Var-2022-3" at bounding box center [110, 137] width 21 height 5
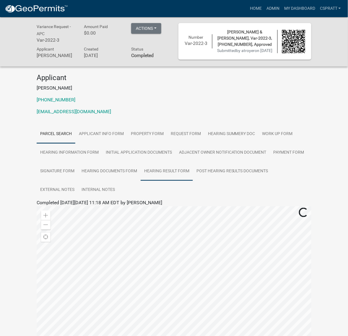
click at [185, 181] on link "Hearing Result Form" at bounding box center [167, 171] width 52 height 19
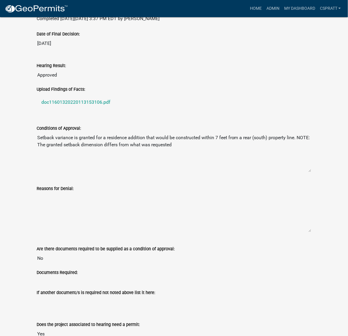
scroll to position [185, 0]
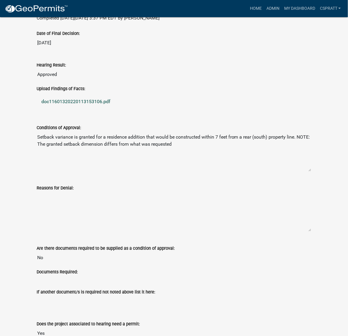
click at [101, 109] on link "doc11601320220113153106.pdf" at bounding box center [174, 102] width 275 height 14
drag, startPoint x: 256, startPoint y: 8, endPoint x: 249, endPoint y: 9, distance: 6.2
click at [264, 8] on link "Admin" at bounding box center [273, 8] width 18 height 11
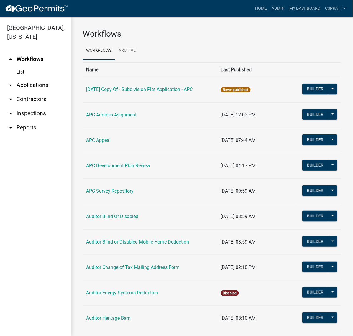
click at [30, 92] on link "arrow_drop_down Applications" at bounding box center [35, 85] width 71 height 14
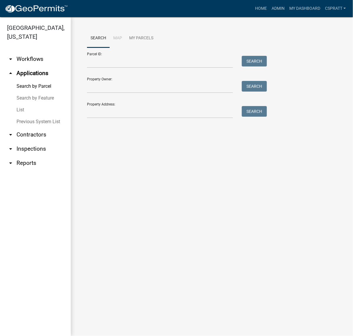
click at [23, 116] on link "List" at bounding box center [35, 110] width 71 height 12
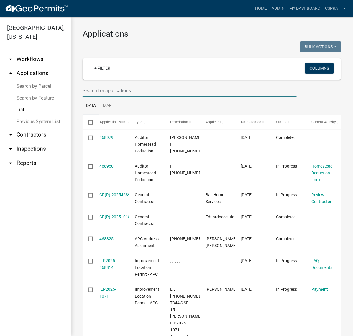
click at [94, 97] on input "text" at bounding box center [190, 90] width 214 height 12
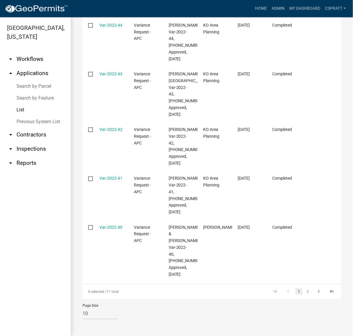
scroll to position [466, 0]
type input "VAR-2022-4"
click at [305, 288] on link "2" at bounding box center [308, 291] width 7 height 6
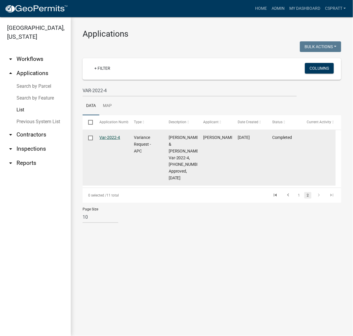
click at [115, 140] on link "Var-2022-4" at bounding box center [110, 137] width 21 height 5
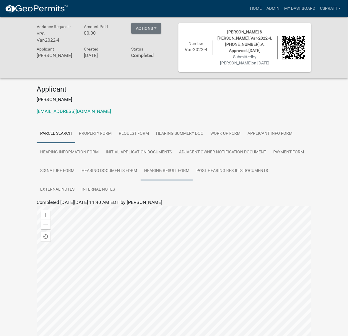
click at [155, 180] on link "Hearing Result Form" at bounding box center [167, 170] width 52 height 19
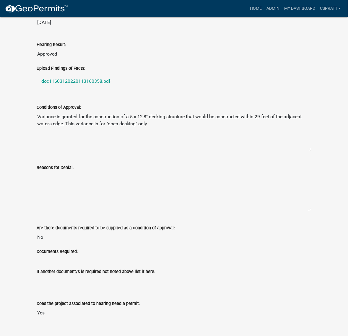
scroll to position [221, 0]
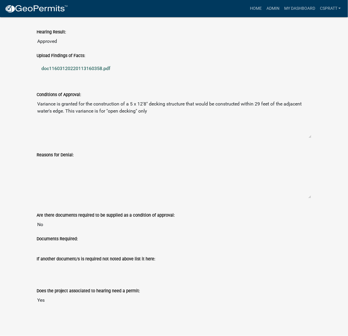
click at [120, 76] on link "doc11603120220113160358.pdf" at bounding box center [174, 69] width 275 height 14
click at [264, 11] on link "Admin" at bounding box center [273, 8] width 18 height 11
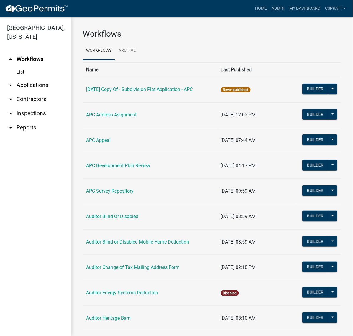
click at [35, 92] on link "arrow_drop_down Applications" at bounding box center [35, 85] width 71 height 14
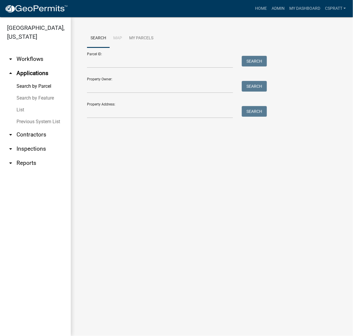
click at [24, 116] on link "List" at bounding box center [35, 110] width 71 height 12
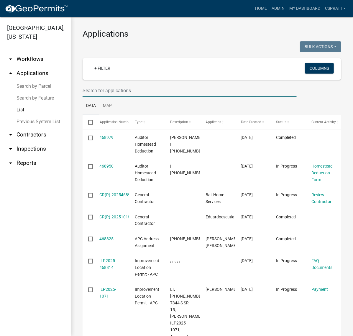
click at [99, 97] on input "text" at bounding box center [190, 90] width 214 height 12
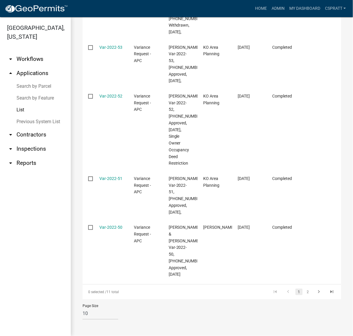
scroll to position [520, 0]
type input "VAR-2022-5"
click at [305, 288] on link "2" at bounding box center [308, 291] width 7 height 6
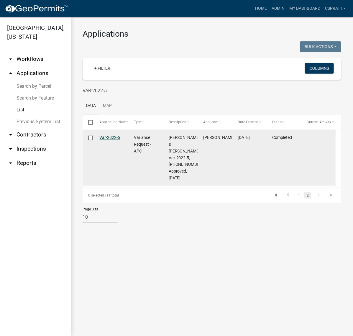
click at [110, 140] on link "Var-2022-5" at bounding box center [110, 137] width 21 height 5
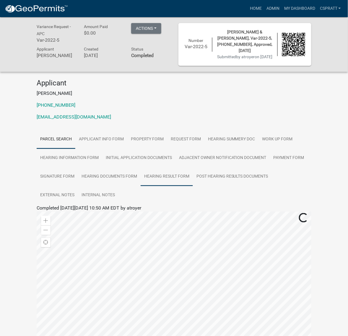
click at [193, 186] on link "Hearing Result Form" at bounding box center [167, 176] width 52 height 19
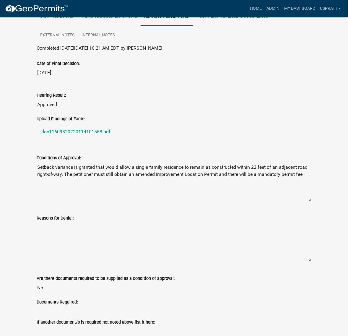
scroll to position [221, 0]
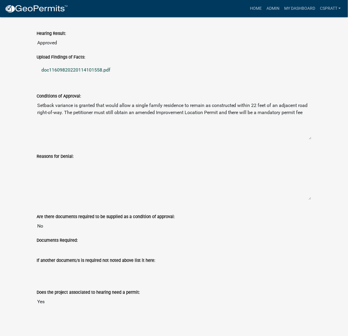
click at [118, 77] on link "doc11609820220114101558.pdf" at bounding box center [174, 70] width 275 height 14
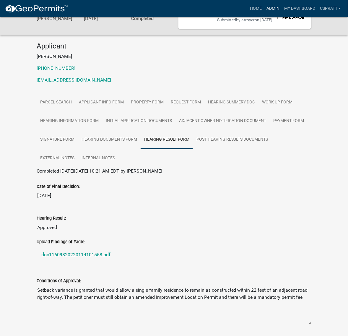
click at [264, 11] on link "Admin" at bounding box center [273, 8] width 18 height 11
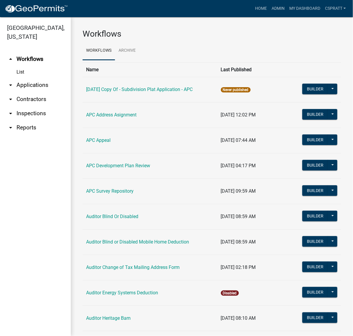
click at [51, 92] on link "arrow_drop_down Applications" at bounding box center [35, 85] width 71 height 14
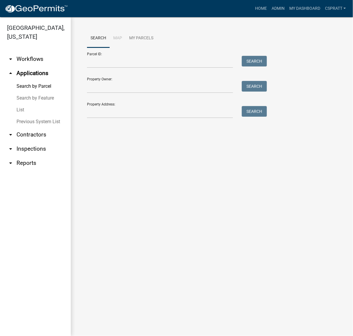
click at [24, 116] on link "List" at bounding box center [35, 110] width 71 height 12
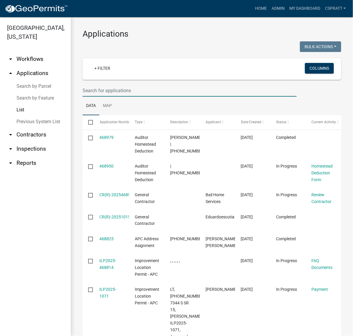
click at [105, 97] on input "text" at bounding box center [190, 90] width 214 height 12
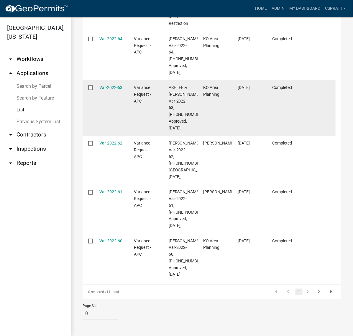
scroll to position [533, 0]
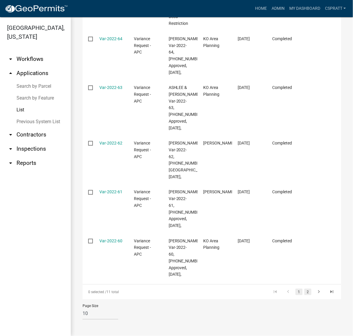
type input "VAR-2022-6"
click at [306, 288] on link "2" at bounding box center [308, 291] width 7 height 6
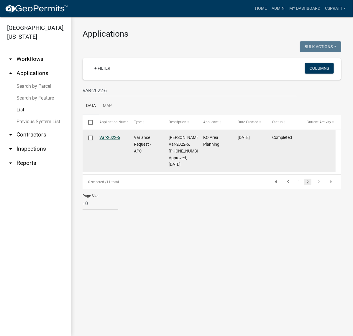
click at [117, 140] on link "Var-2022-6" at bounding box center [110, 137] width 21 height 5
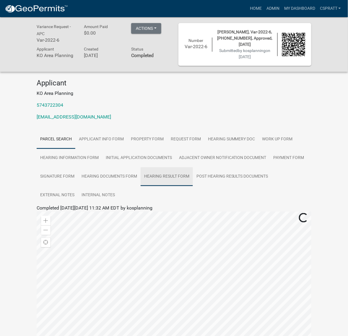
click at [193, 186] on link "Hearing Result Form" at bounding box center [167, 176] width 52 height 19
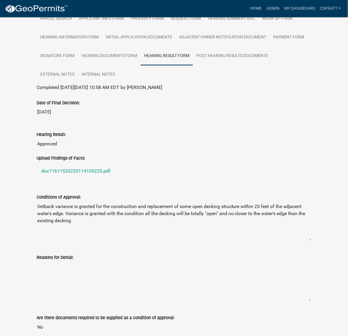
scroll to position [185, 0]
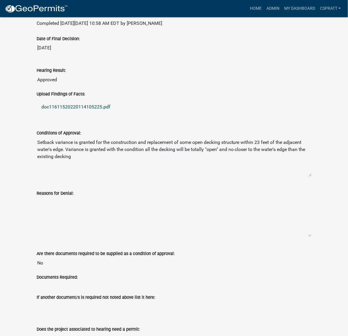
click at [120, 114] on link "doc11611520220114105225.pdf" at bounding box center [174, 107] width 275 height 14
click at [247, 8] on link "Home" at bounding box center [255, 8] width 17 height 11
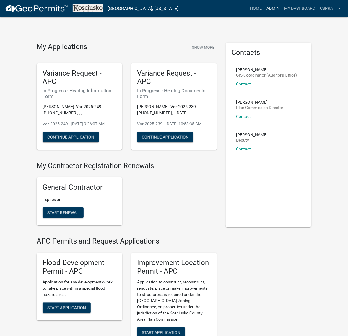
click at [264, 11] on link "Admin" at bounding box center [273, 8] width 18 height 11
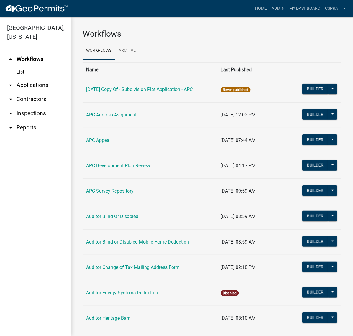
click at [45, 92] on link "arrow_drop_down Applications" at bounding box center [35, 85] width 71 height 14
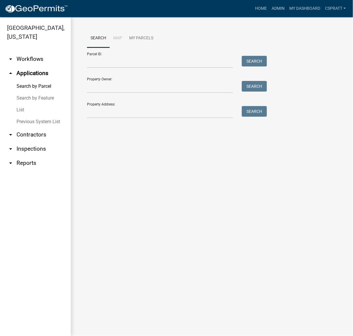
click at [30, 116] on link "List" at bounding box center [35, 110] width 71 height 12
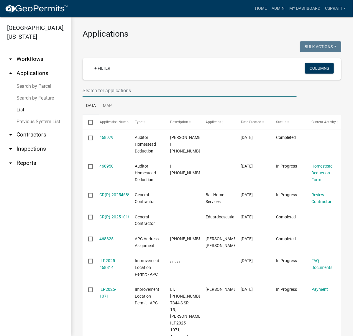
click at [89, 97] on input "text" at bounding box center [190, 90] width 214 height 12
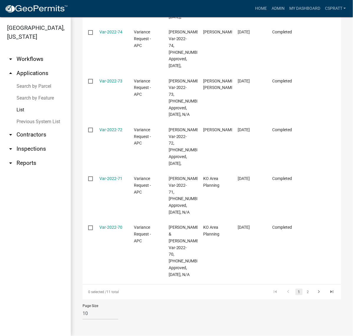
scroll to position [513, 0]
type input "VAR-2022-7"
click at [306, 288] on link "2" at bounding box center [308, 291] width 7 height 6
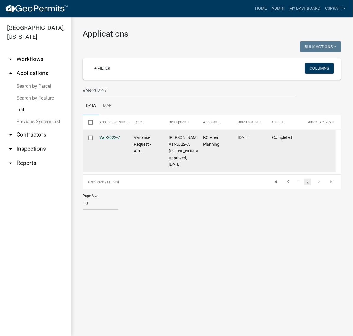
click at [115, 140] on link "Var-2022-7" at bounding box center [110, 137] width 21 height 5
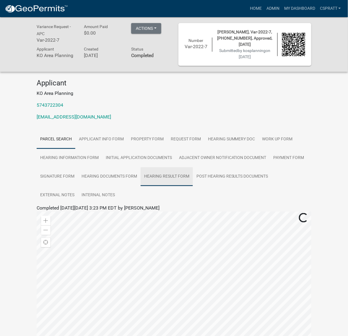
click at [193, 186] on link "Hearing Result Form" at bounding box center [167, 176] width 52 height 19
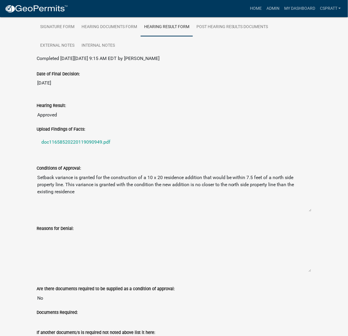
scroll to position [185, 0]
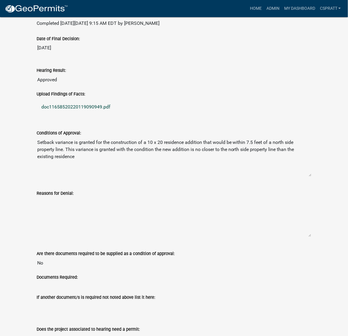
click at [114, 114] on link "doc11658520220119090949.pdf" at bounding box center [174, 107] width 275 height 14
click at [264, 12] on link "Admin" at bounding box center [273, 8] width 18 height 11
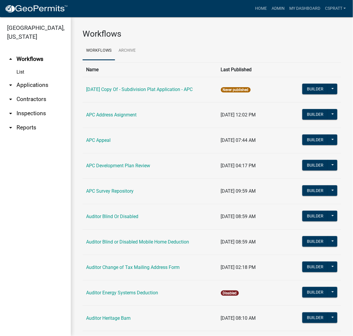
click at [38, 92] on link "arrow_drop_down Applications" at bounding box center [35, 85] width 71 height 14
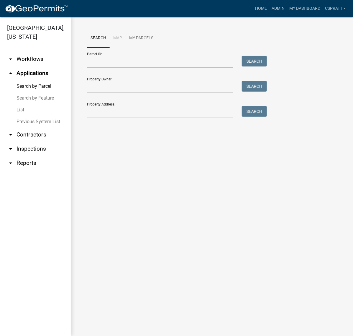
click at [26, 116] on link "List" at bounding box center [35, 110] width 71 height 12
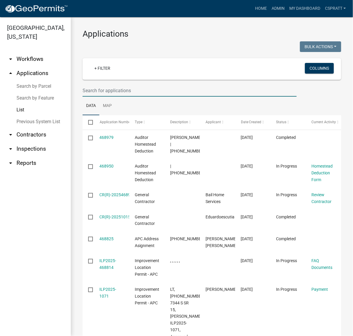
click at [89, 97] on input "text" at bounding box center [190, 90] width 214 height 12
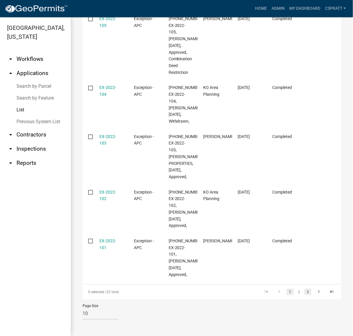
type input "EX-2022-1"
click at [305, 288] on link "3" at bounding box center [308, 291] width 7 height 6
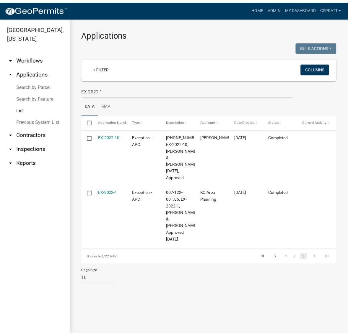
scroll to position [5, 0]
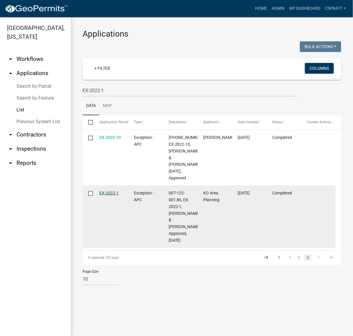
click at [104, 195] on link "EX-2022-1" at bounding box center [109, 192] width 19 height 5
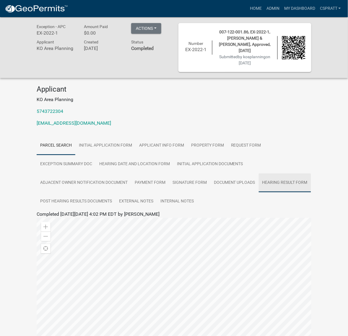
click at [259, 192] on link "Hearing Result Form" at bounding box center [285, 182] width 52 height 19
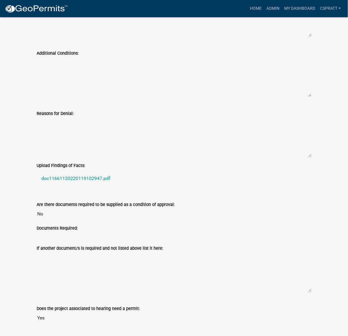
scroll to position [443, 0]
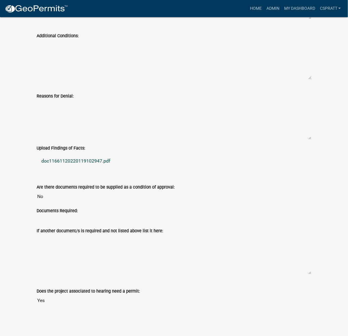
click at [126, 168] on link "doc11661120220119102947.pdf" at bounding box center [174, 161] width 275 height 14
click at [264, 9] on link "Admin" at bounding box center [273, 8] width 18 height 11
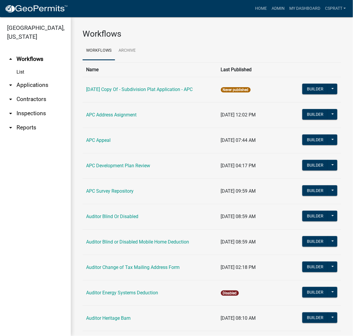
click at [33, 92] on link "arrow_drop_down Applications" at bounding box center [35, 85] width 71 height 14
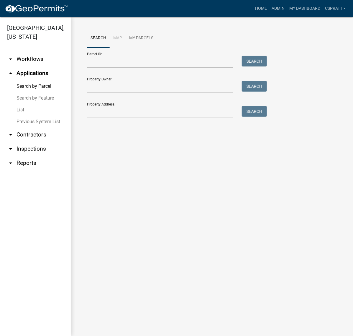
click at [25, 116] on link "List" at bounding box center [35, 110] width 71 height 12
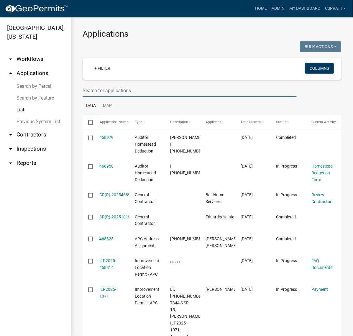
click at [101, 97] on input "text" at bounding box center [190, 90] width 214 height 12
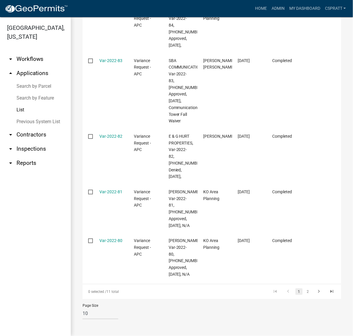
scroll to position [587, 0]
type input "VAR-2022-8"
click at [305, 288] on link "2" at bounding box center [308, 291] width 7 height 6
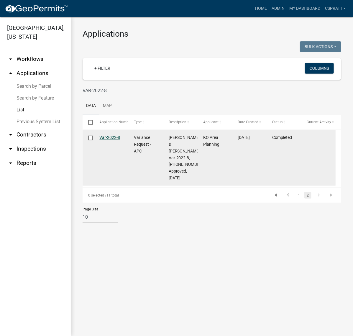
click at [114, 140] on link "Var-2022-8" at bounding box center [110, 137] width 21 height 5
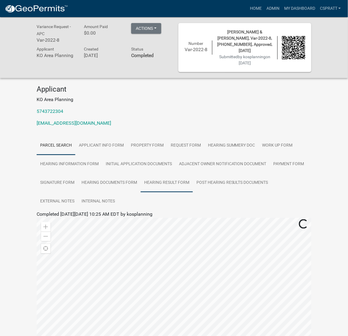
click at [193, 192] on link "Hearing Result Form" at bounding box center [167, 182] width 52 height 19
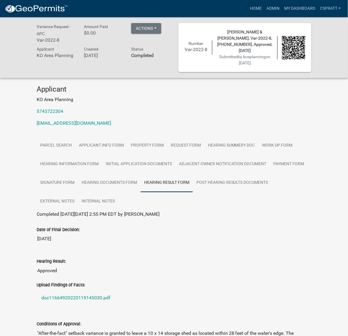
scroll to position [148, 0]
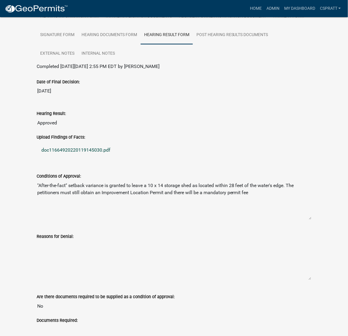
click at [113, 157] on link "doc11664920220119145030.pdf" at bounding box center [174, 150] width 275 height 14
click at [264, 11] on link "Admin" at bounding box center [273, 8] width 18 height 11
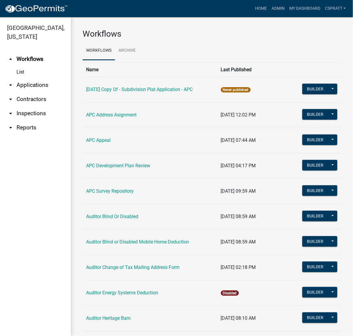
click at [38, 92] on link "arrow_drop_down Applications" at bounding box center [35, 85] width 71 height 14
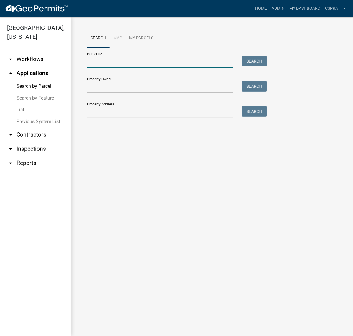
click at [87, 68] on input "Parcel ID:" at bounding box center [160, 62] width 146 height 12
click at [16, 116] on link "List" at bounding box center [35, 110] width 71 height 12
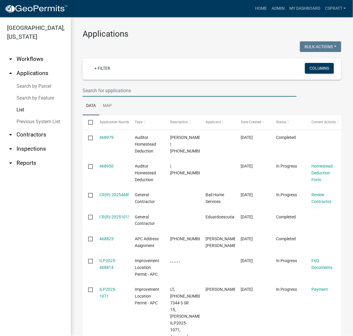
click at [97, 97] on input "text" at bounding box center [190, 90] width 214 height 12
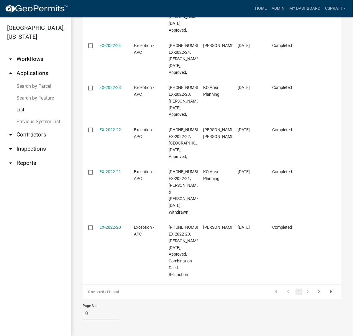
scroll to position [486, 0]
type input "EX-2022-2"
click at [305, 287] on li "2" at bounding box center [308, 292] width 9 height 10
click at [305, 288] on link "2" at bounding box center [308, 291] width 7 height 6
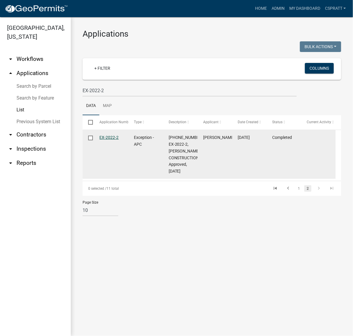
click at [109, 140] on link "EX-2022-2" at bounding box center [109, 137] width 19 height 5
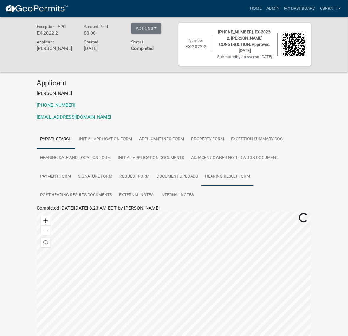
click at [201, 186] on link "Hearing Result Form" at bounding box center [227, 176] width 52 height 19
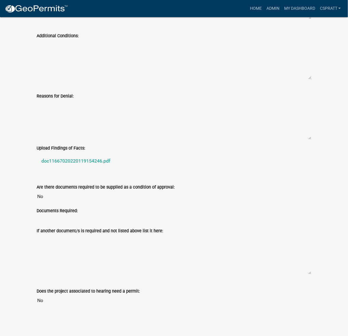
scroll to position [517, 0]
click at [127, 154] on link "doc11667020220119154246.pdf" at bounding box center [174, 161] width 275 height 14
click at [264, 9] on link "Admin" at bounding box center [273, 8] width 18 height 11
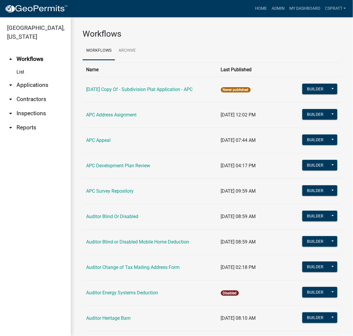
click at [25, 92] on link "arrow_drop_down Applications" at bounding box center [35, 85] width 71 height 14
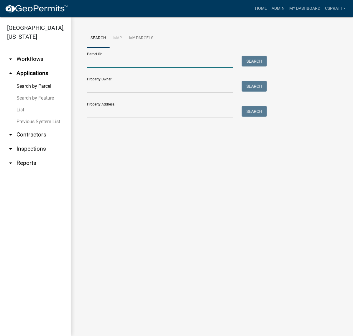
click at [96, 66] on input "Parcel ID:" at bounding box center [160, 62] width 146 height 12
type input "V"
drag, startPoint x: 18, startPoint y: 127, endPoint x: 35, endPoint y: 124, distance: 16.5
click at [19, 116] on link "List" at bounding box center [35, 110] width 71 height 12
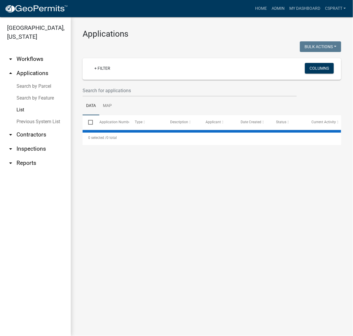
click at [99, 97] on wm-filter-builder "+ Filter Columns" at bounding box center [212, 77] width 259 height 38
click at [96, 97] on input "text" at bounding box center [190, 90] width 214 height 12
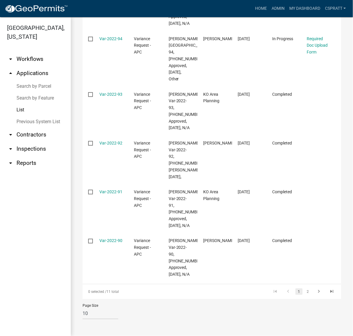
scroll to position [540, 0]
type input "VAR-2022-9"
click at [305, 288] on link "2" at bounding box center [308, 291] width 7 height 6
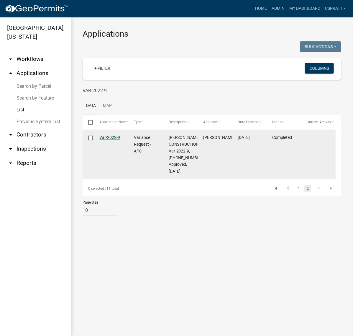
click at [116, 140] on link "Var-2022-9" at bounding box center [110, 137] width 21 height 5
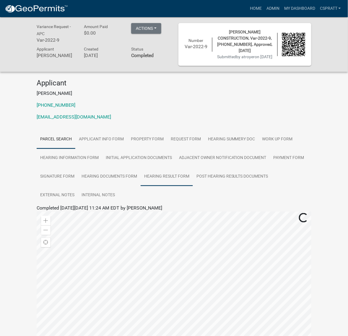
click at [193, 186] on link "Hearing Result Form" at bounding box center [167, 176] width 52 height 19
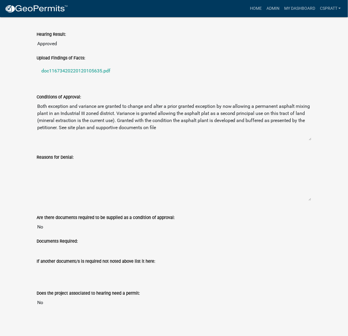
scroll to position [221, 0]
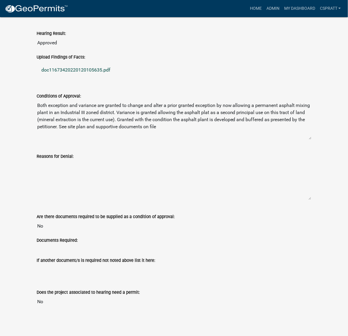
click at [107, 77] on link "doc11673420220120105635.pdf" at bounding box center [174, 70] width 275 height 14
click at [264, 8] on link "Admin" at bounding box center [273, 8] width 18 height 11
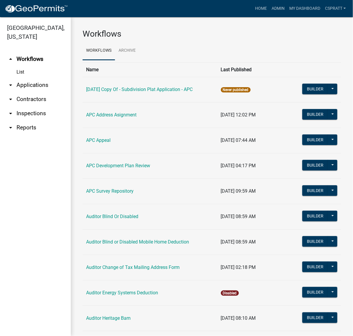
click at [37, 92] on link "arrow_drop_down Applications" at bounding box center [35, 85] width 71 height 14
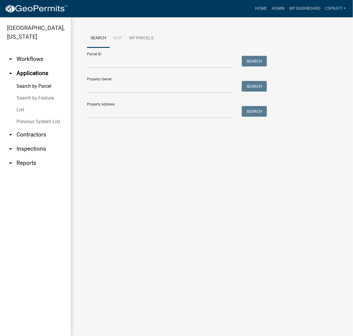
click at [22, 116] on link "List" at bounding box center [35, 110] width 71 height 12
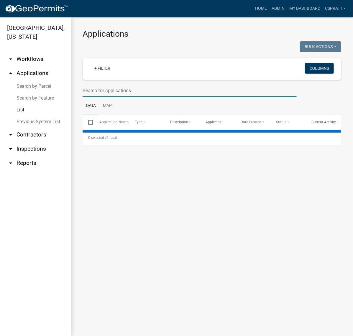
click at [93, 97] on input "text" at bounding box center [190, 90] width 214 height 12
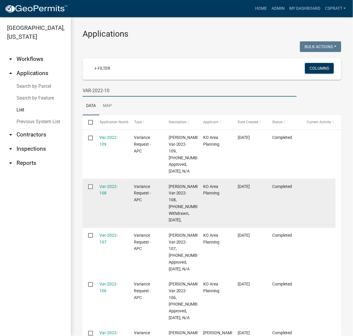
type input "VAR-2022-10"
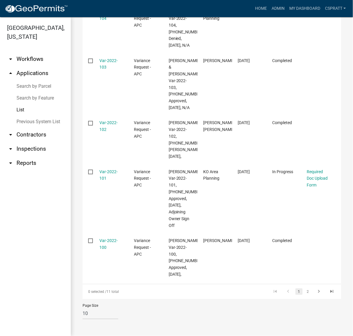
scroll to position [513, 0]
click at [304, 288] on li "2" at bounding box center [308, 291] width 9 height 10
click at [305, 288] on link "2" at bounding box center [308, 291] width 7 height 6
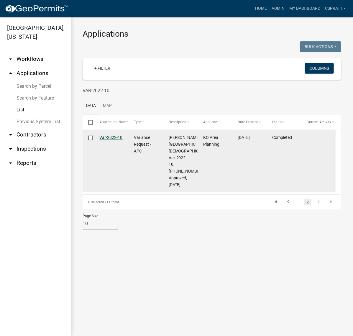
click at [115, 140] on link "Var-2022-10" at bounding box center [111, 137] width 23 height 5
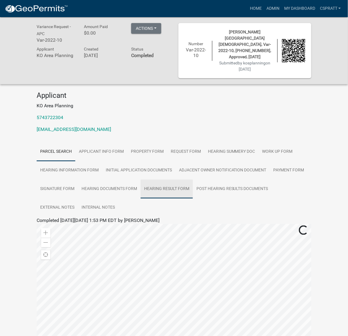
click at [190, 198] on link "Hearing Result Form" at bounding box center [167, 188] width 52 height 19
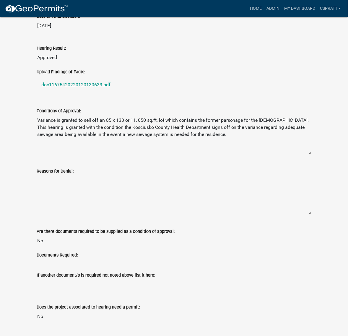
scroll to position [221, 0]
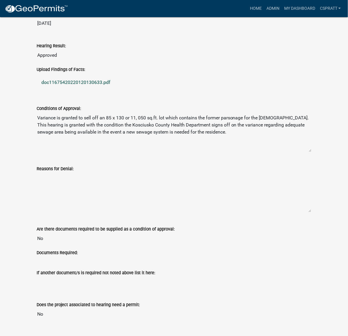
click at [125, 90] on link "doc11675420220120130633.pdf" at bounding box center [174, 83] width 275 height 14
click at [264, 12] on link "Admin" at bounding box center [273, 8] width 18 height 11
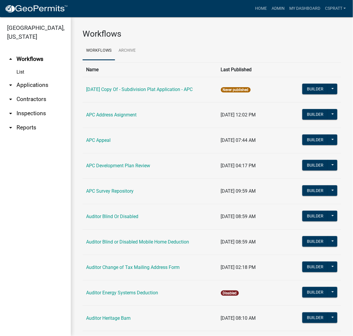
click at [25, 92] on link "arrow_drop_down Applications" at bounding box center [35, 85] width 71 height 14
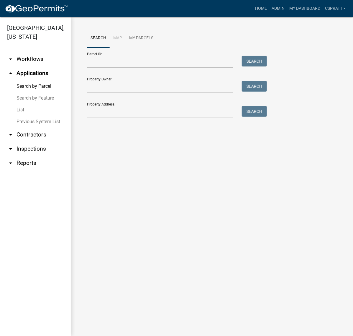
click at [26, 116] on link "List" at bounding box center [35, 110] width 71 height 12
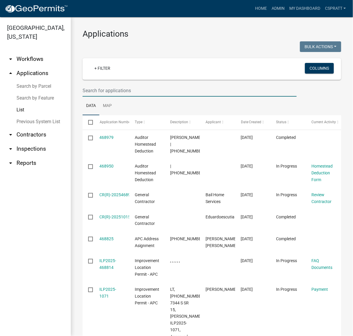
click at [108, 97] on input "text" at bounding box center [190, 90] width 214 height 12
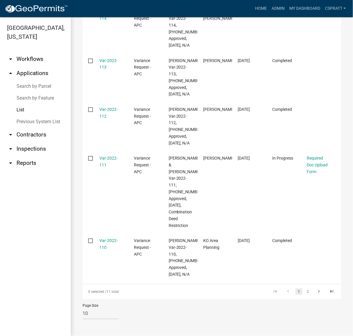
scroll to position [567, 0]
type input "VAR-2022-11"
click at [305, 288] on link "2" at bounding box center [308, 291] width 7 height 6
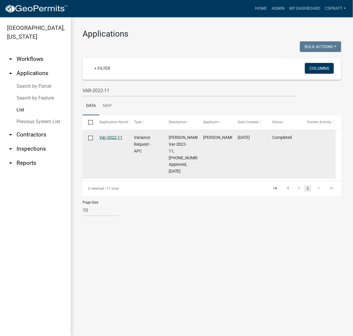
click at [106, 140] on link "Var-2022-11" at bounding box center [111, 137] width 23 height 5
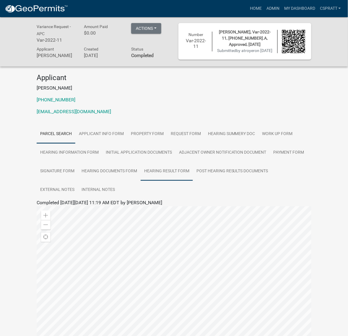
click at [193, 181] on link "Hearing Result Form" at bounding box center [167, 171] width 52 height 19
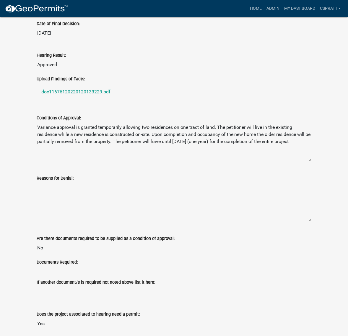
scroll to position [221, 0]
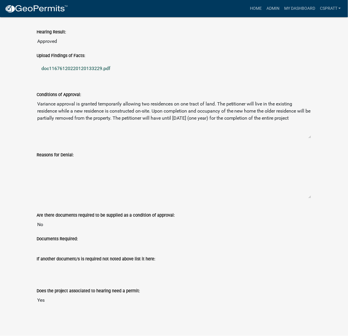
click at [120, 76] on link "doc11676120220120133229.pdf" at bounding box center [174, 69] width 275 height 14
drag, startPoint x: 247, startPoint y: 8, endPoint x: 227, endPoint y: 11, distance: 20.6
click at [264, 8] on link "Admin" at bounding box center [273, 8] width 18 height 11
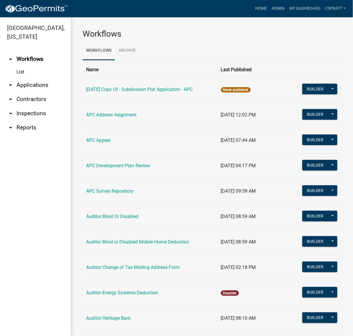
click at [36, 92] on link "arrow_drop_down Applications" at bounding box center [35, 85] width 71 height 14
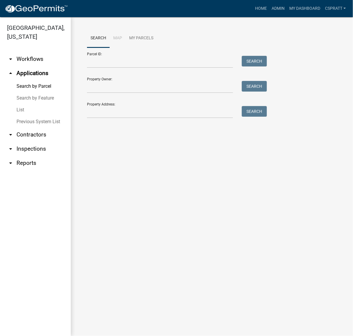
click at [27, 116] on link "List" at bounding box center [35, 110] width 71 height 12
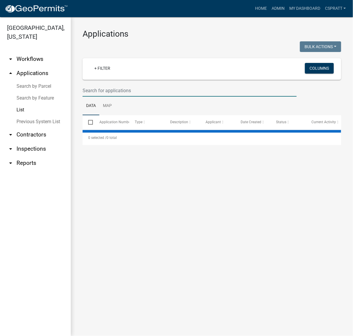
click at [97, 97] on input "text" at bounding box center [190, 90] width 214 height 12
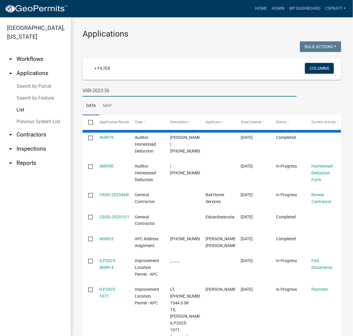
type input "VAR-2022-36"
click at [235, 31] on h3 "Applications" at bounding box center [212, 34] width 259 height 10
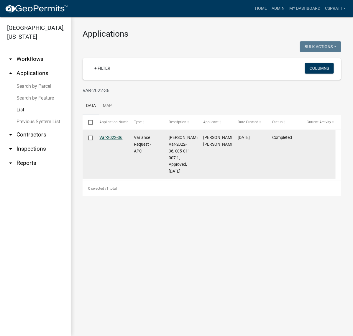
click at [107, 140] on link "Var-2022-36" at bounding box center [111, 137] width 23 height 5
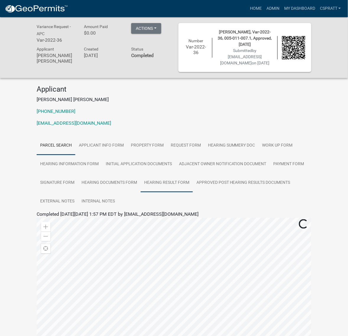
click at [193, 192] on link "Hearing Result Form" at bounding box center [167, 182] width 52 height 19
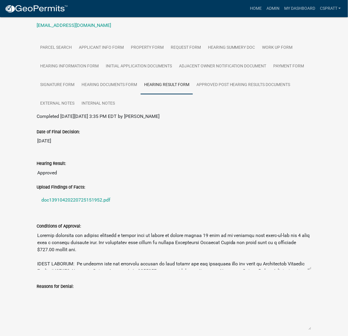
scroll to position [148, 0]
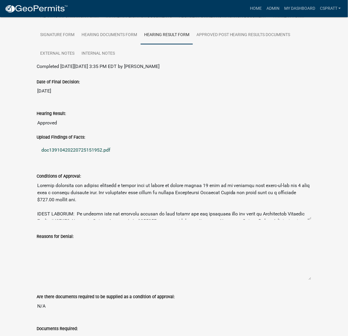
click at [113, 157] on link "doc13910420220725151952.pdf" at bounding box center [174, 150] width 275 height 14
drag, startPoint x: 251, startPoint y: 9, endPoint x: 238, endPoint y: 9, distance: 13.3
click at [264, 9] on link "Admin" at bounding box center [273, 8] width 18 height 11
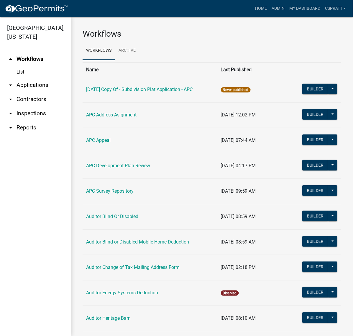
click at [47, 92] on link "arrow_drop_down Applications" at bounding box center [35, 85] width 71 height 14
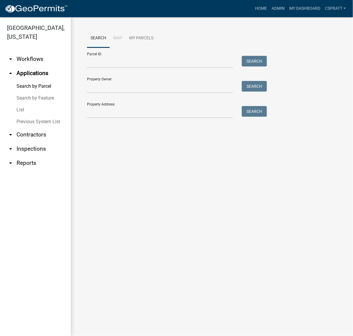
click at [27, 116] on link "List" at bounding box center [35, 110] width 71 height 12
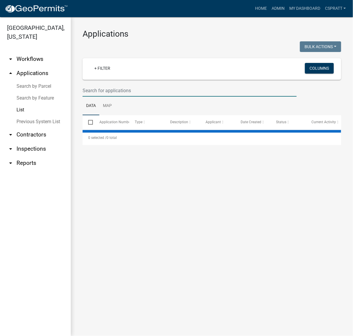
click at [97, 97] on input "text" at bounding box center [190, 90] width 214 height 12
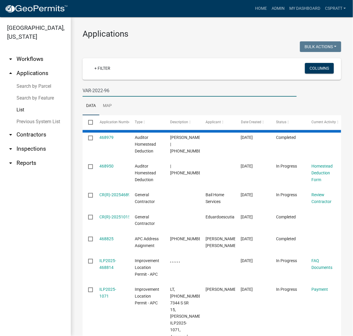
type input "VAR-2022-96"
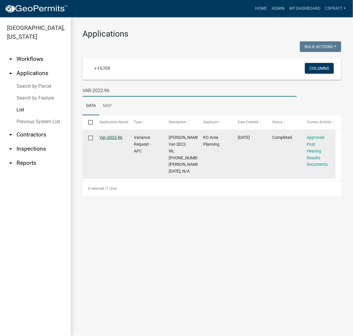
click at [115, 140] on link "Var-2022-96" at bounding box center [111, 137] width 23 height 5
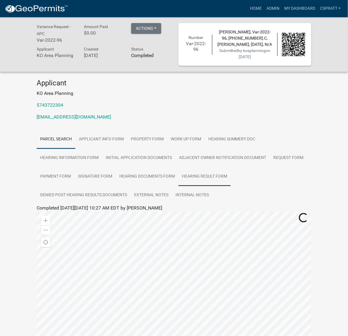
click at [178, 186] on link "Hearing Result Form" at bounding box center [204, 176] width 52 height 19
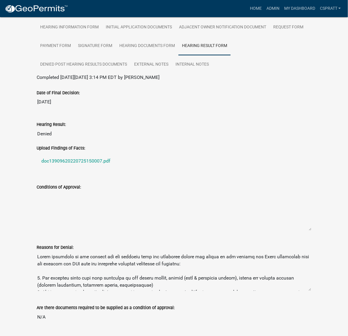
scroll to position [148, 0]
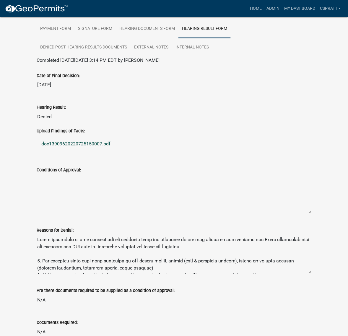
click at [110, 151] on link "doc13909620220725150007.pdf" at bounding box center [174, 144] width 275 height 14
click at [264, 14] on link "Admin" at bounding box center [273, 8] width 18 height 11
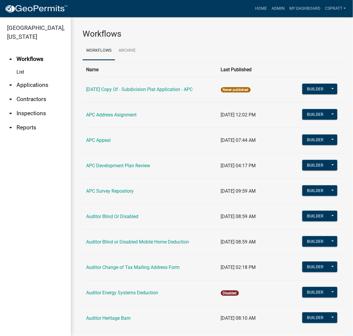
click at [54, 92] on link "arrow_drop_down Applications" at bounding box center [35, 85] width 71 height 14
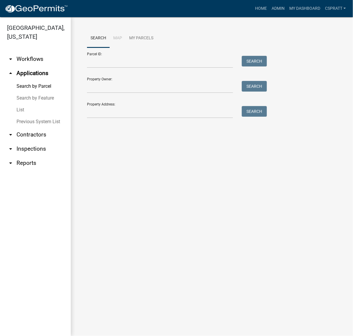
click at [33, 116] on link "List" at bounding box center [35, 110] width 71 height 12
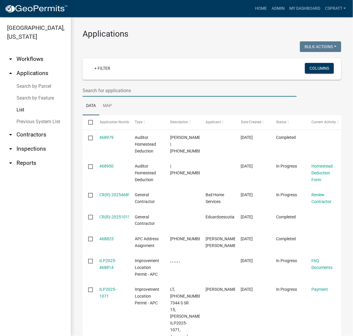
click at [95, 97] on input "text" at bounding box center [190, 90] width 214 height 12
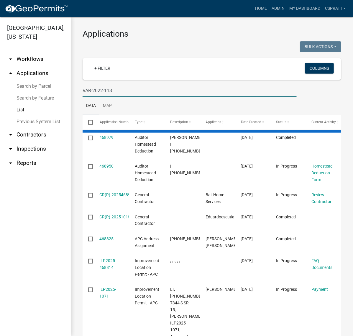
type input "VAR-2022-113"
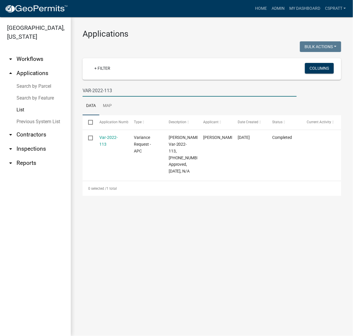
click at [113, 146] on link "Var-2022-113" at bounding box center [109, 141] width 18 height 12
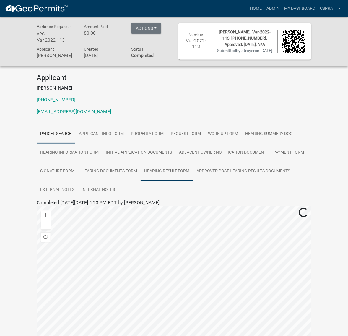
click at [148, 181] on link "Hearing Result Form" at bounding box center [167, 171] width 52 height 19
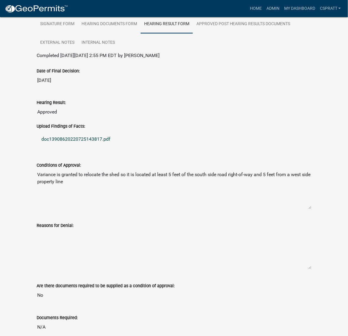
scroll to position [148, 0]
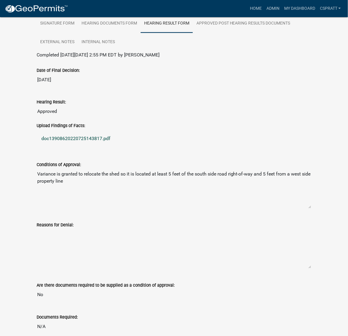
click at [121, 146] on link "doc13908620220725143817.pdf" at bounding box center [174, 139] width 275 height 14
click at [264, 9] on link "Admin" at bounding box center [273, 8] width 18 height 11
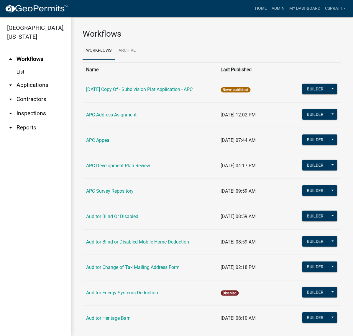
click at [29, 106] on link "arrow_drop_down Contractors" at bounding box center [35, 99] width 71 height 14
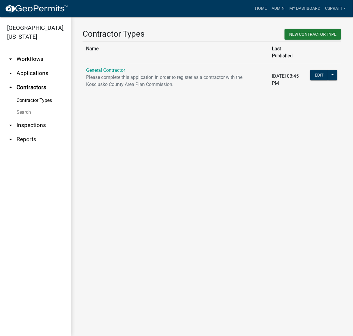
click at [32, 94] on link "arrow_drop_up Contractors" at bounding box center [35, 87] width 71 height 14
click at [34, 80] on link "arrow_drop_down Applications" at bounding box center [35, 73] width 71 height 14
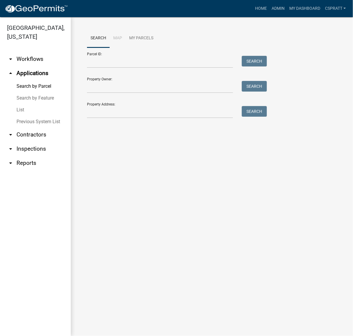
click at [21, 116] on link "List" at bounding box center [35, 110] width 71 height 12
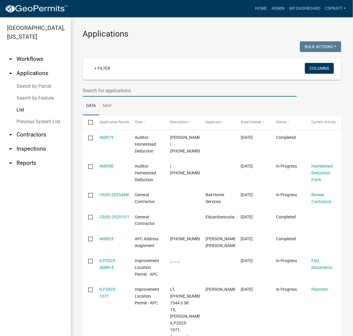
click at [99, 97] on input "text" at bounding box center [190, 90] width 214 height 12
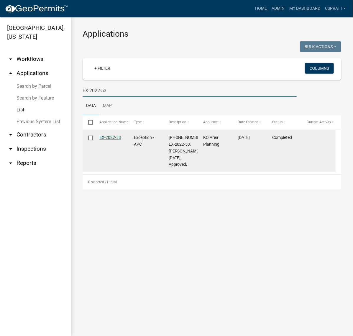
type input "EX-2022-53"
click at [115, 140] on link "EX-2022-53" at bounding box center [111, 137] width 22 height 5
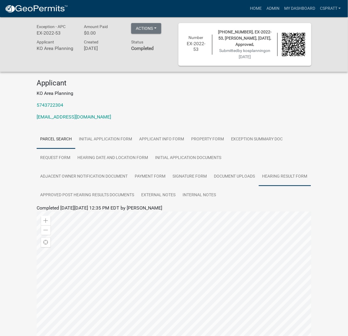
click at [259, 186] on link "Hearing Result Form" at bounding box center [285, 176] width 52 height 19
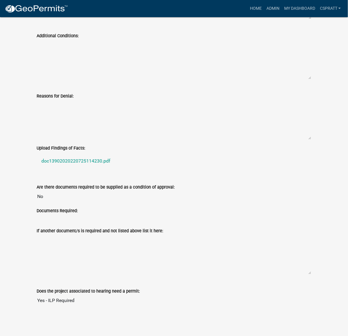
scroll to position [443, 0]
click at [104, 168] on link "doc13902020220725114230.pdf" at bounding box center [174, 161] width 275 height 14
click at [264, 12] on link "Admin" at bounding box center [273, 8] width 18 height 11
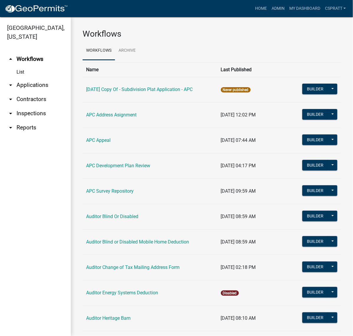
click at [39, 92] on link "arrow_drop_down Applications" at bounding box center [35, 85] width 71 height 14
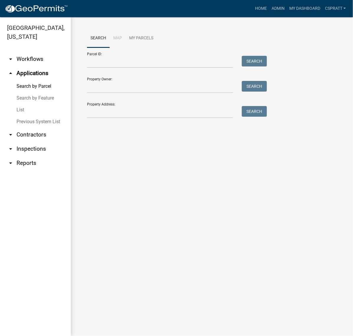
click at [21, 116] on link "List" at bounding box center [35, 110] width 71 height 12
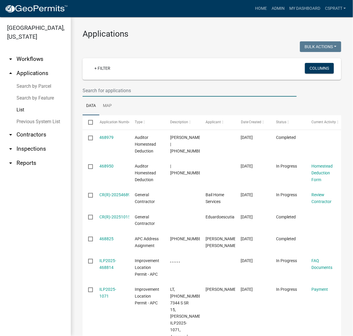
click at [99, 97] on input "text" at bounding box center [190, 90] width 214 height 12
type input "VAR-2022-116"
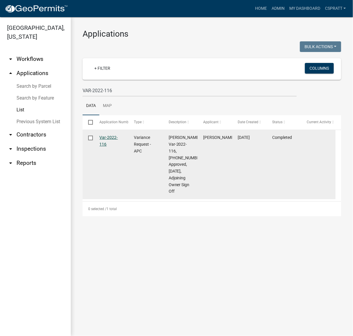
click at [117, 146] on link "Var-2022-116" at bounding box center [109, 141] width 18 height 12
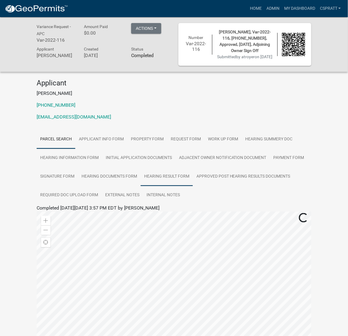
click at [156, 186] on link "Hearing Result Form" at bounding box center [167, 176] width 52 height 19
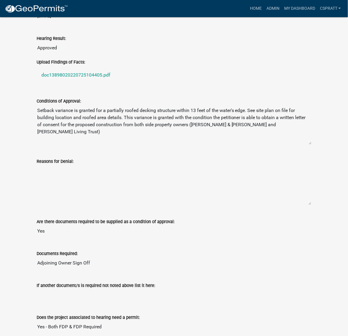
scroll to position [221, 0]
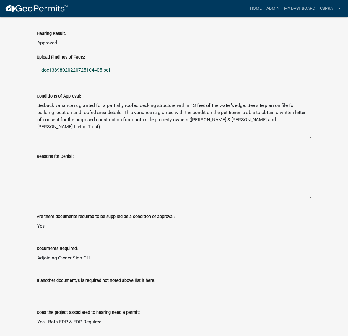
click at [110, 77] on link "doc13898020220725104405.pdf" at bounding box center [174, 70] width 275 height 14
click at [264, 8] on link "Admin" at bounding box center [273, 8] width 18 height 11
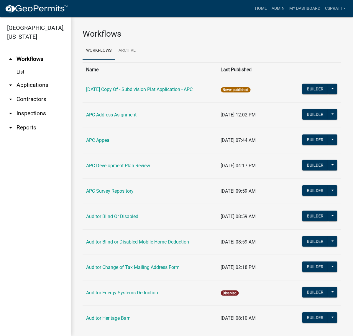
click at [44, 92] on link "arrow_drop_down Applications" at bounding box center [35, 85] width 71 height 14
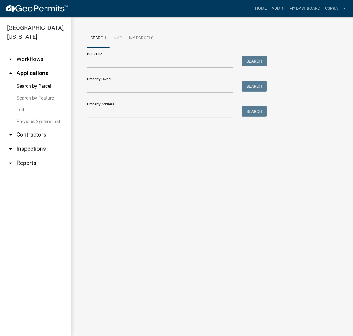
click at [21, 116] on link "List" at bounding box center [35, 110] width 71 height 12
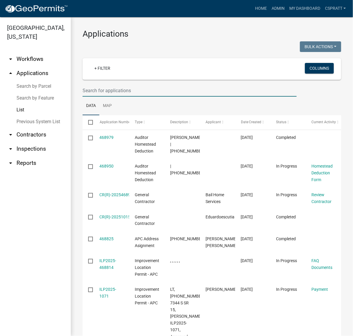
click at [102, 97] on input "text" at bounding box center [190, 90] width 214 height 12
type input "VAR-2022-116"
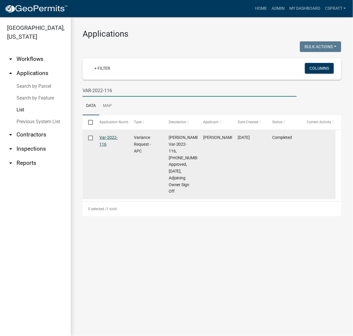
click at [117, 146] on link "Var-2022-116" at bounding box center [109, 141] width 18 height 12
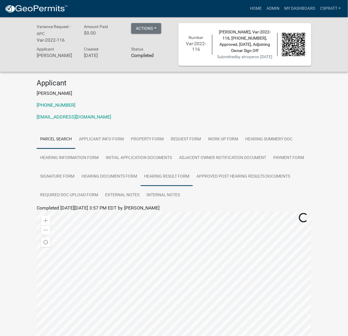
click at [142, 186] on link "Hearing Result Form" at bounding box center [167, 176] width 52 height 19
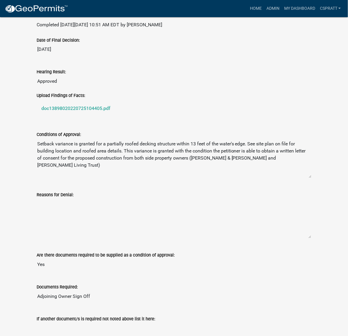
scroll to position [185, 0]
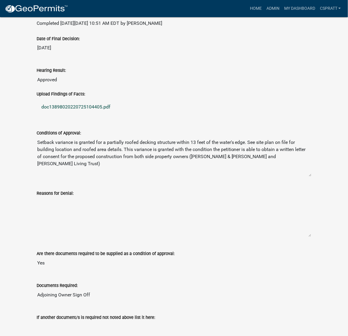
click at [122, 114] on link "doc13898020220725104405.pdf" at bounding box center [174, 107] width 275 height 14
click at [264, 8] on link "Admin" at bounding box center [273, 8] width 18 height 11
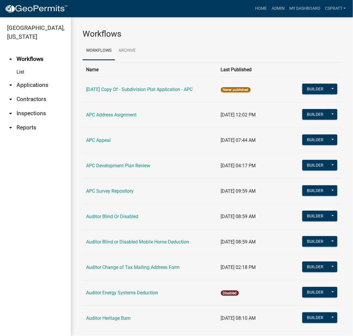
click at [42, 92] on link "arrow_drop_down Applications" at bounding box center [35, 85] width 71 height 14
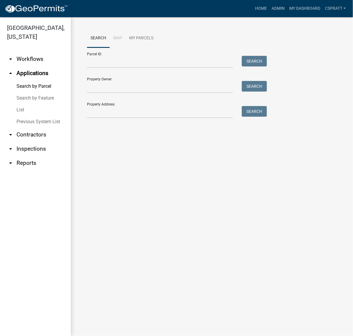
drag, startPoint x: 24, startPoint y: 128, endPoint x: 28, endPoint y: 124, distance: 6.1
click at [24, 116] on link "List" at bounding box center [35, 110] width 71 height 12
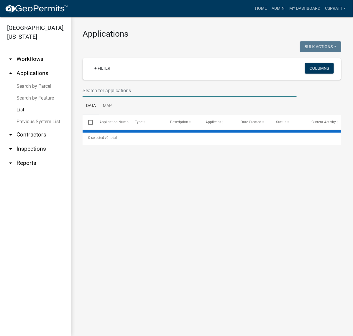
click at [96, 97] on input "text" at bounding box center [190, 90] width 214 height 12
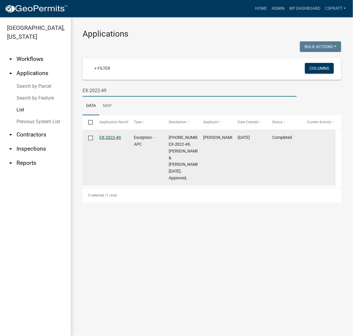
type input "EX-2022-49"
click at [112, 140] on link "EX-2022-49" at bounding box center [111, 137] width 22 height 5
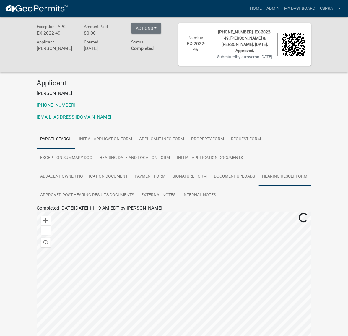
drag, startPoint x: 174, startPoint y: 235, endPoint x: 179, endPoint y: 237, distance: 5.6
click at [259, 186] on link "Hearing Result Form" at bounding box center [285, 176] width 52 height 19
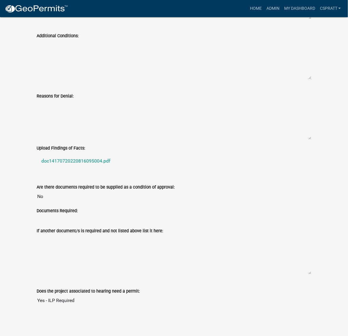
scroll to position [517, 0]
click at [101, 154] on link "doc14170720220816095004.pdf" at bounding box center [174, 161] width 275 height 14
click at [264, 7] on link "Admin" at bounding box center [273, 8] width 18 height 11
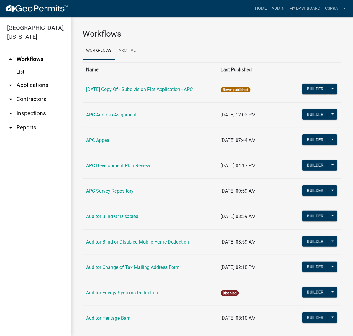
click at [32, 92] on link "arrow_drop_down Applications" at bounding box center [35, 85] width 71 height 14
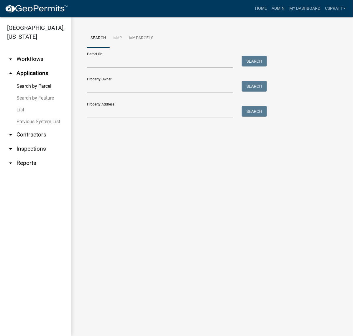
click at [25, 116] on link "List" at bounding box center [35, 110] width 71 height 12
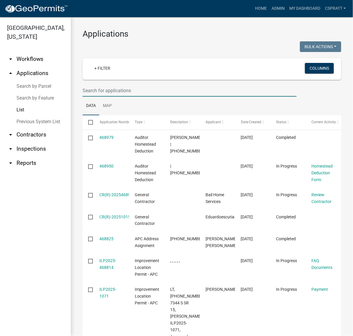
click at [102, 97] on input "text" at bounding box center [190, 90] width 214 height 12
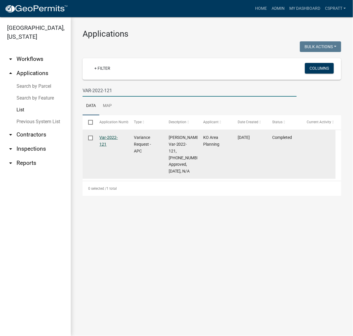
type input "VAR-2022-121"
click at [109, 146] on link "Var-2022-121" at bounding box center [109, 141] width 18 height 12
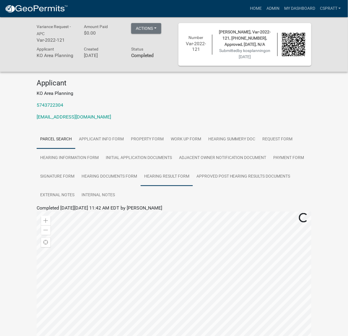
click at [193, 186] on link "Hearing Result Form" at bounding box center [167, 176] width 52 height 19
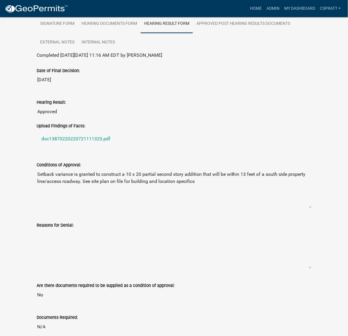
scroll to position [185, 0]
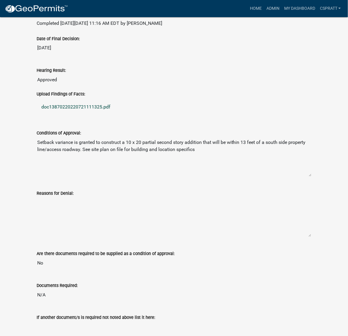
click at [109, 114] on link "doc13870220220721111325.pdf" at bounding box center [174, 107] width 275 height 14
click at [264, 8] on link "Admin" at bounding box center [273, 8] width 18 height 11
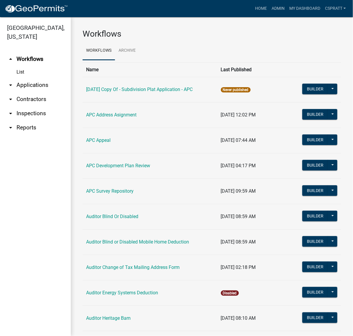
click at [38, 92] on link "arrow_drop_down Applications" at bounding box center [35, 85] width 71 height 14
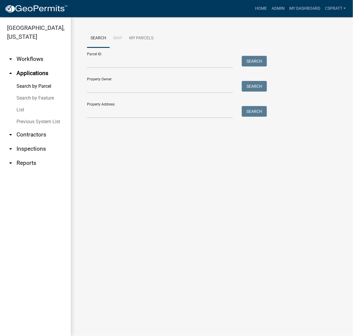
click at [26, 116] on link "List" at bounding box center [35, 110] width 71 height 12
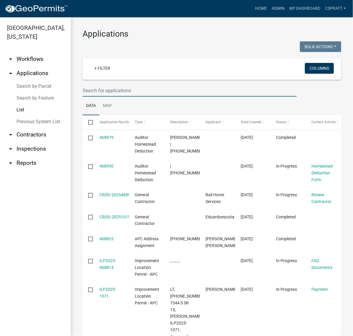
click at [117, 97] on input "text" at bounding box center [190, 90] width 214 height 12
type input "VAR-2022-123"
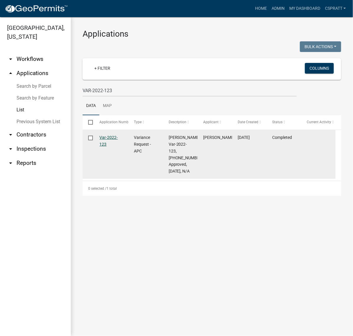
click at [117, 146] on link "Var-2022-123" at bounding box center [109, 141] width 18 height 12
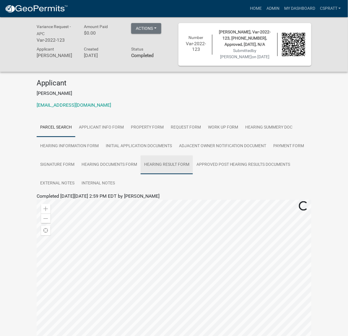
click at [141, 174] on link "Hearing Result Form" at bounding box center [167, 164] width 52 height 19
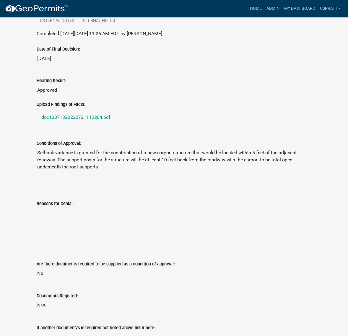
scroll to position [185, 0]
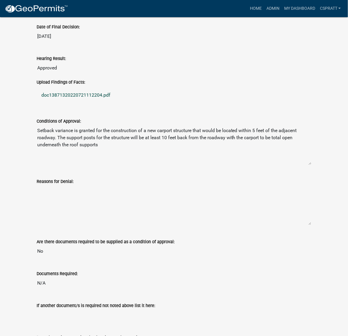
click at [97, 102] on link "doc13871320220721112204.pdf" at bounding box center [174, 95] width 275 height 14
click at [264, 8] on link "Admin" at bounding box center [273, 8] width 18 height 11
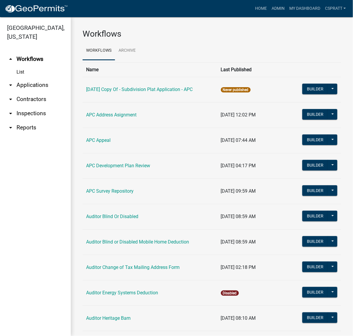
click at [42, 92] on link "arrow_drop_down Applications" at bounding box center [35, 85] width 71 height 14
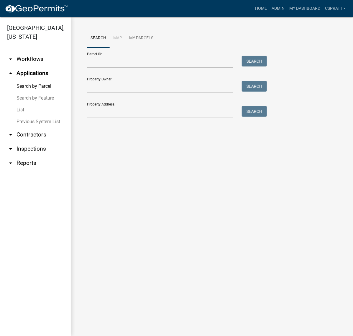
click at [24, 116] on link "List" at bounding box center [35, 110] width 71 height 12
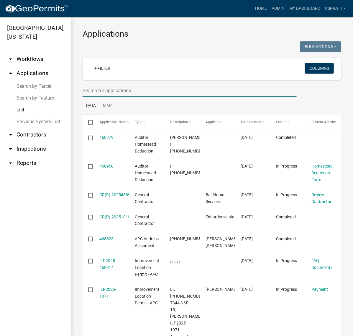
click at [98, 97] on input "text" at bounding box center [190, 90] width 214 height 12
type input "EX-2022-50"
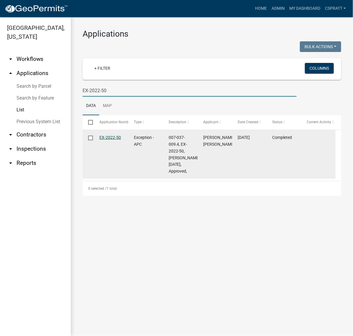
click at [107, 140] on link "EX-2022-50" at bounding box center [111, 137] width 22 height 5
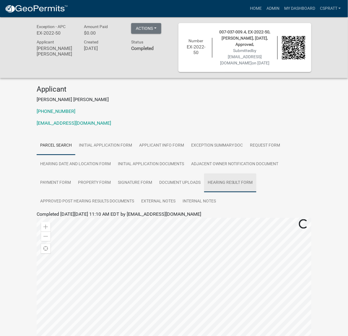
click at [204, 192] on link "Hearing Result Form" at bounding box center [230, 182] width 52 height 19
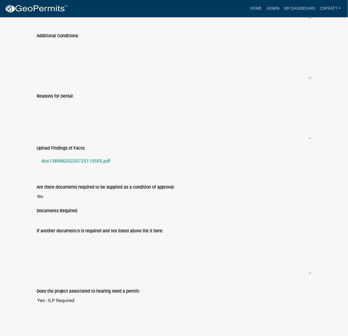
scroll to position [443, 0]
click at [112, 168] on link "doc13898620220725110505.pdf" at bounding box center [174, 161] width 275 height 14
click at [120, 168] on link "doc13898620220725110505.pdf" at bounding box center [174, 161] width 275 height 14
click at [264, 10] on link "Admin" at bounding box center [273, 8] width 18 height 11
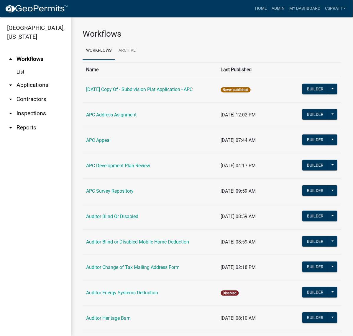
click at [39, 92] on link "arrow_drop_down Applications" at bounding box center [35, 85] width 71 height 14
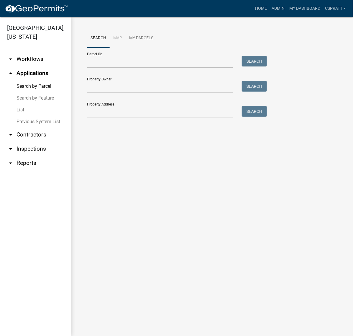
click at [25, 116] on link "List" at bounding box center [35, 110] width 71 height 12
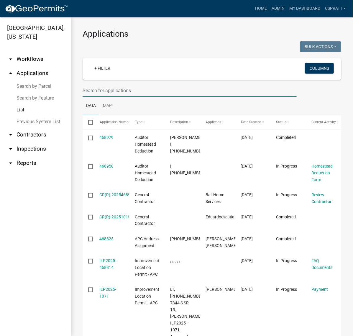
click at [104, 97] on input "text" at bounding box center [190, 90] width 214 height 12
type input "VAR-2022-130"
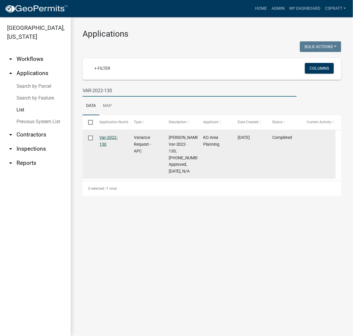
click at [112, 146] on link "Var-2022-130" at bounding box center [109, 141] width 18 height 12
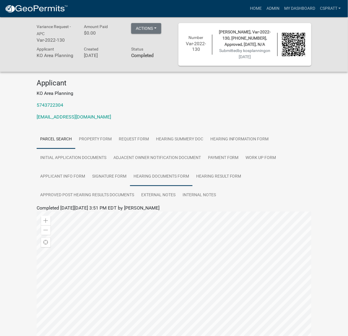
click at [192, 186] on link "Hearing Documents Form" at bounding box center [161, 176] width 63 height 19
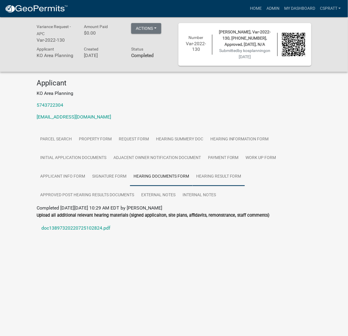
click at [245, 186] on link "Hearing Result Form" at bounding box center [218, 176] width 52 height 19
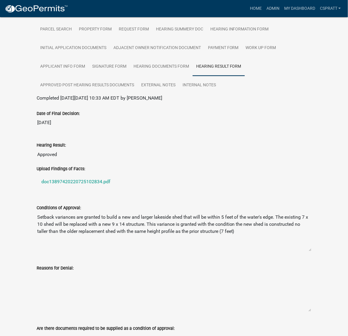
scroll to position [111, 0]
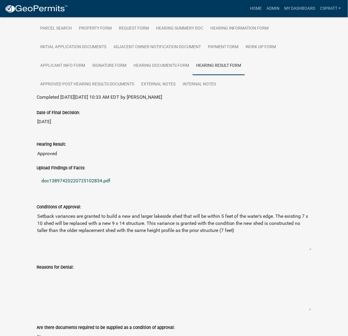
click at [76, 188] on link "doc13897420220725102834.pdf" at bounding box center [174, 181] width 275 height 14
click at [264, 8] on link "Admin" at bounding box center [273, 8] width 18 height 11
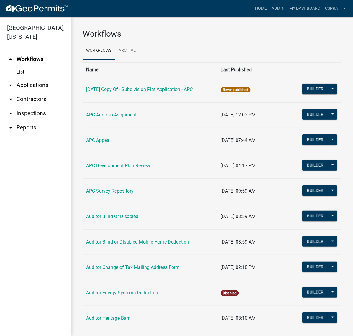
click at [37, 92] on link "arrow_drop_down Applications" at bounding box center [35, 85] width 71 height 14
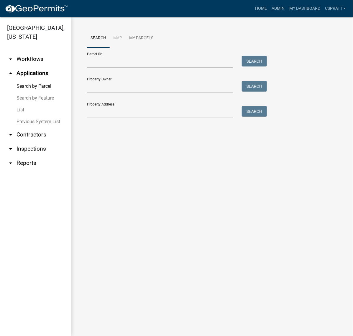
click at [22, 116] on link "List" at bounding box center [35, 110] width 71 height 12
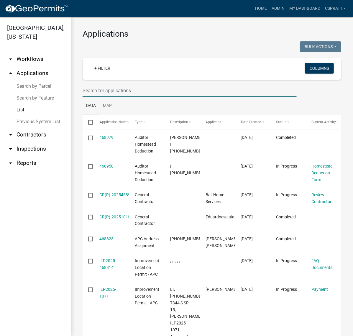
click at [105, 97] on input "text" at bounding box center [190, 90] width 214 height 12
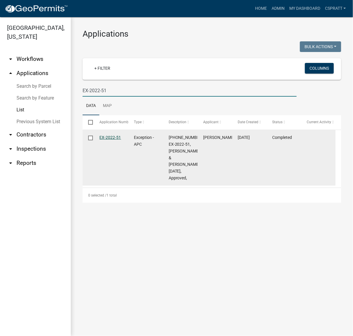
type input "EX-2022-51"
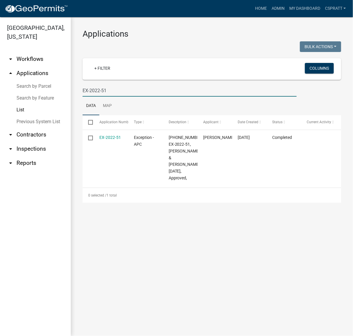
click at [108, 140] on link "EX-2022-51" at bounding box center [111, 137] width 22 height 5
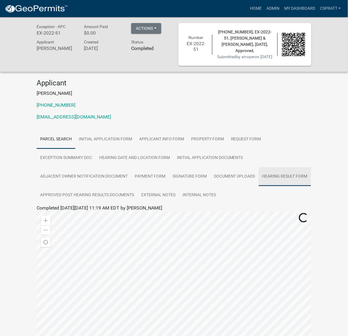
click at [259, 186] on link "Hearing Result Form" at bounding box center [285, 176] width 52 height 19
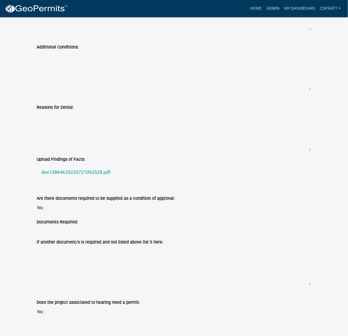
scroll to position [406, 0]
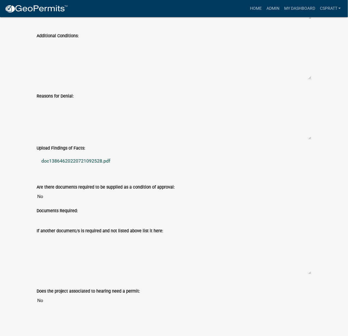
click at [91, 168] on link "doc13864620220721092528.pdf" at bounding box center [174, 161] width 275 height 14
drag, startPoint x: 247, startPoint y: 6, endPoint x: 196, endPoint y: 30, distance: 56.1
click at [264, 6] on link "Admin" at bounding box center [273, 8] width 18 height 11
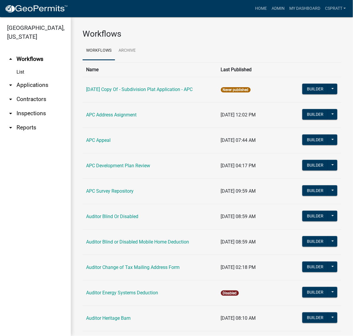
click at [43, 92] on link "arrow_drop_down Applications" at bounding box center [35, 85] width 71 height 14
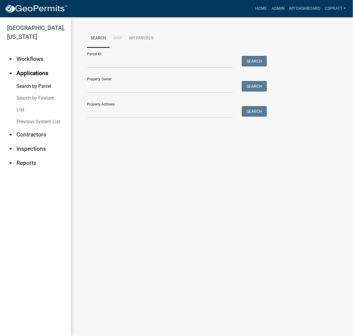
drag, startPoint x: 22, startPoint y: 128, endPoint x: 35, endPoint y: 126, distance: 12.5
click at [22, 116] on link "List" at bounding box center [35, 110] width 71 height 12
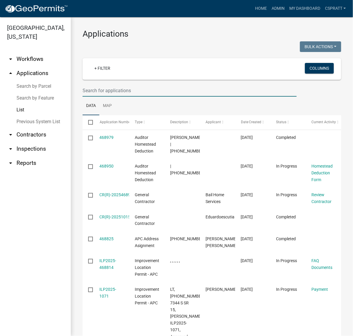
click at [106, 97] on input "text" at bounding box center [190, 90] width 214 height 12
type input "VAR-2022-137"
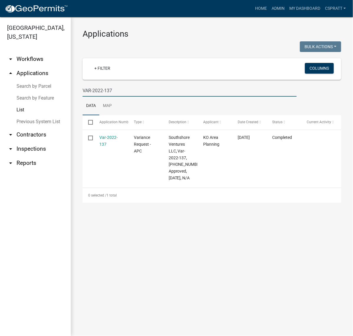
drag, startPoint x: 114, startPoint y: 160, endPoint x: 120, endPoint y: 160, distance: 5.9
click at [114, 146] on link "Var-2022-137" at bounding box center [109, 141] width 18 height 12
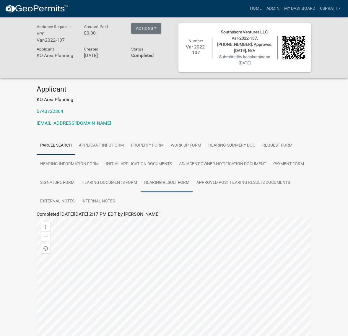
click at [193, 192] on link "Hearing Result Form" at bounding box center [167, 182] width 52 height 19
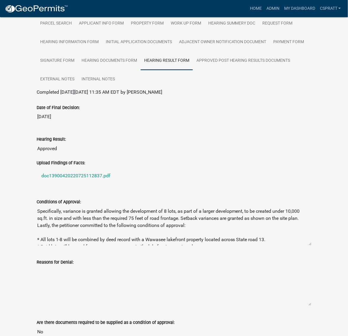
scroll to position [148, 0]
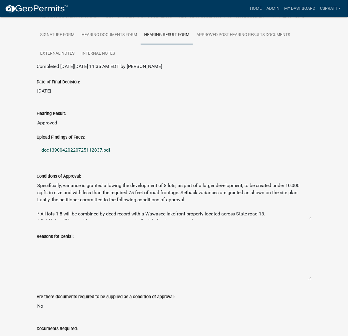
click at [97, 157] on link "doc13900420220725112837.pdf" at bounding box center [174, 150] width 275 height 14
click at [264, 6] on link "Admin" at bounding box center [273, 8] width 18 height 11
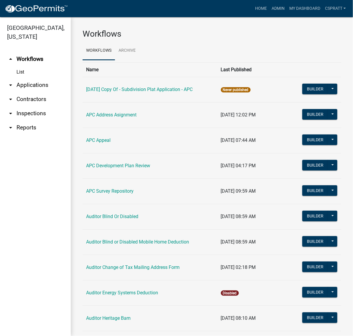
click at [35, 92] on link "arrow_drop_down Applications" at bounding box center [35, 85] width 71 height 14
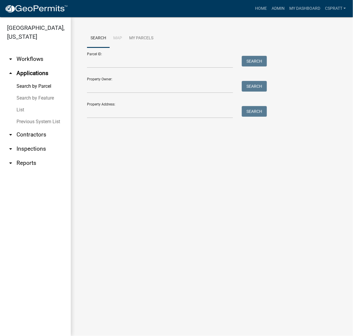
click at [25, 116] on link "List" at bounding box center [35, 110] width 71 height 12
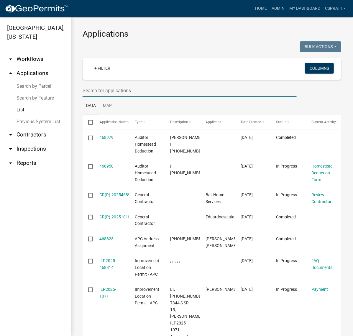
click at [107, 97] on input "text" at bounding box center [190, 90] width 214 height 12
type input "VAR-2022-139"
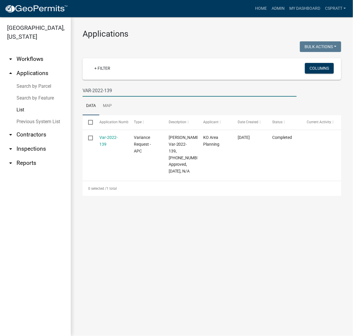
click at [116, 146] on link "Var-2022-139" at bounding box center [109, 141] width 18 height 12
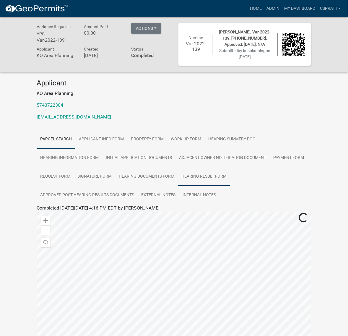
click at [178, 186] on link "Hearing Result Form" at bounding box center [204, 176] width 52 height 19
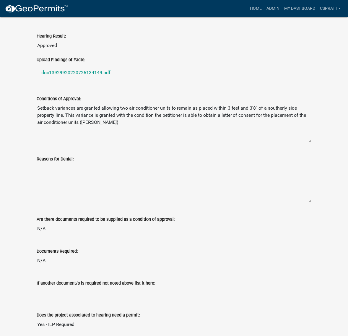
scroll to position [221, 0]
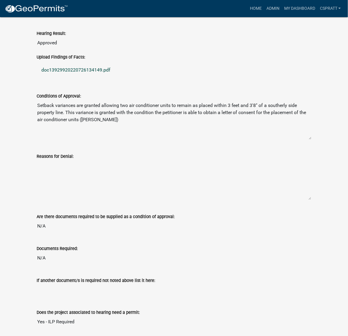
click at [116, 77] on link "doc13929920220726134149.pdf" at bounding box center [174, 70] width 275 height 14
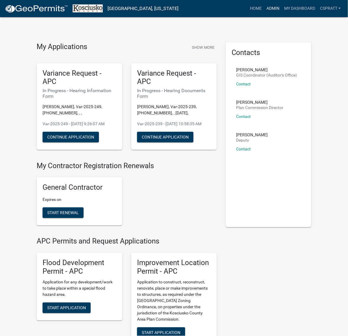
click at [264, 5] on link "Admin" at bounding box center [273, 8] width 18 height 11
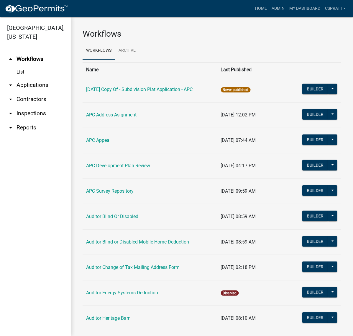
click at [39, 92] on link "arrow_drop_down Applications" at bounding box center [35, 85] width 71 height 14
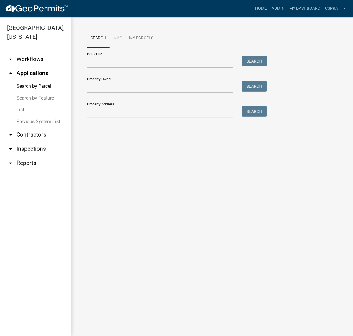
click at [26, 116] on link "List" at bounding box center [35, 110] width 71 height 12
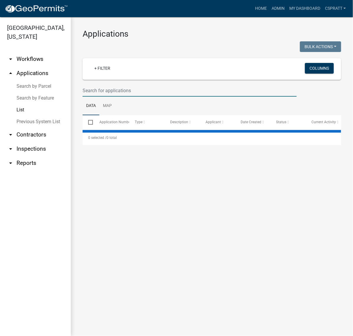
click at [104, 97] on input "text" at bounding box center [190, 90] width 214 height 12
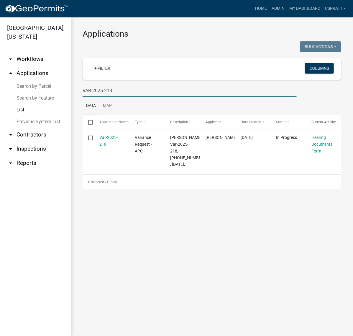
type input "VAR-2025-218"
click at [47, 92] on link "Search by Parcel" at bounding box center [35, 86] width 71 height 12
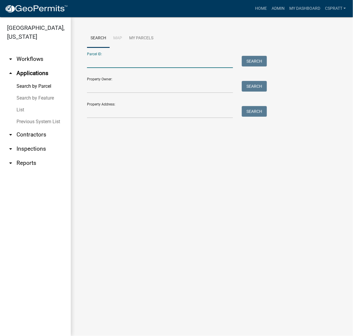
click at [102, 68] on input "Parcel ID:" at bounding box center [160, 62] width 146 height 12
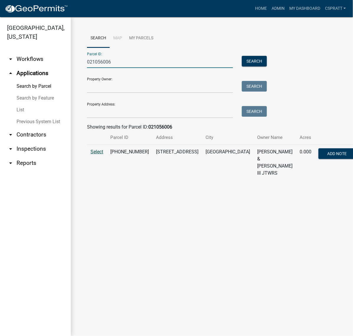
type input "021056006"
click at [103, 154] on span "Select" at bounding box center [97, 152] width 13 height 6
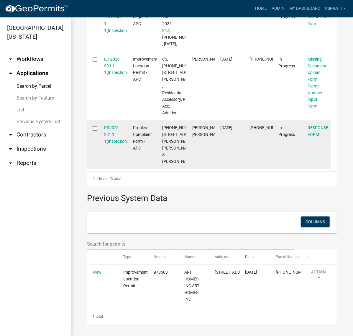
scroll to position [295, 0]
click at [117, 144] on link "PR2025-231 1 1" at bounding box center [112, 134] width 16 height 18
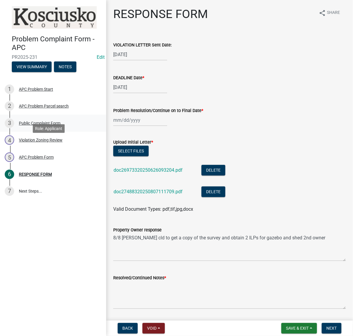
click at [61, 125] on div "Public Complaint Form" at bounding box center [40, 123] width 42 height 4
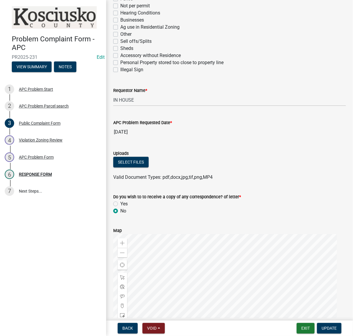
scroll to position [258, 0]
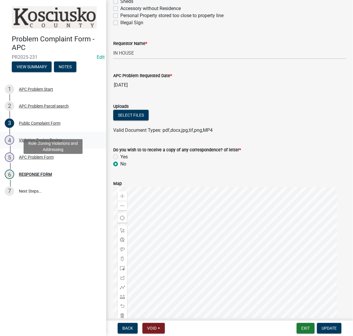
click at [59, 142] on div "Violation Zoning Review" at bounding box center [41, 140] width 44 height 4
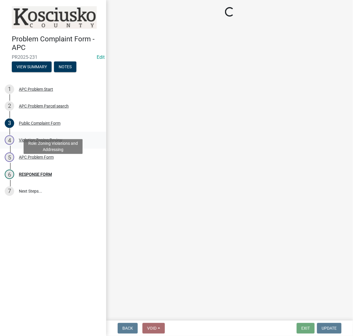
scroll to position [0, 0]
select select "1a0df9d1-9b85-4f0f-a9bd-f69fcb724106"
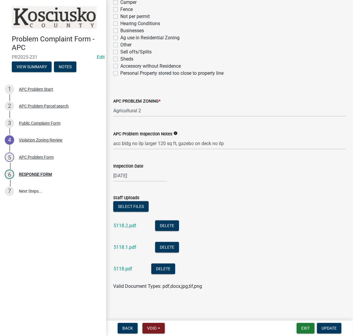
scroll to position [221, 0]
click at [133, 223] on link "5118.2.pdf" at bounding box center [125, 226] width 23 height 6
click at [127, 247] on link "5118.1.pdf" at bounding box center [125, 247] width 23 height 6
click at [132, 271] on link "5118.pdf" at bounding box center [123, 269] width 19 height 6
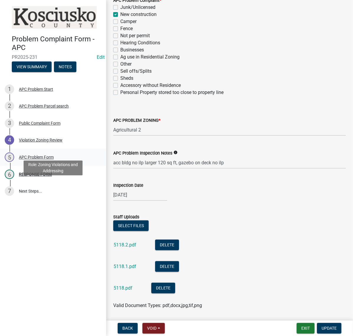
click at [44, 159] on div "APC Problem Form" at bounding box center [36, 157] width 35 height 4
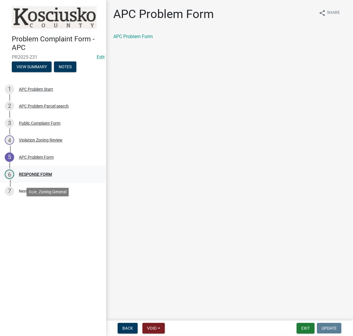
click at [39, 183] on link "6 RESPONSE FORM" at bounding box center [53, 174] width 106 height 17
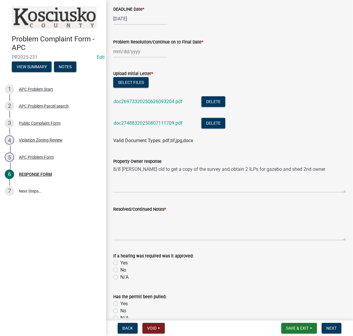
scroll to position [74, 0]
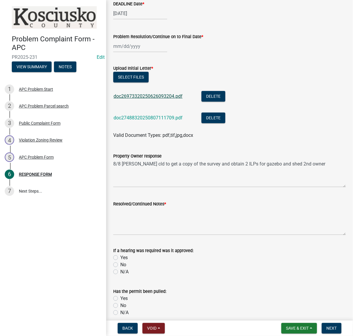
click at [176, 99] on link "doc26973320250626093204.pdf" at bounding box center [148, 96] width 69 height 6
click at [147, 120] on link "doc27488320250807111709.pdf" at bounding box center [148, 118] width 69 height 6
